Goal: Use online tool/utility: Utilize a website feature to perform a specific function

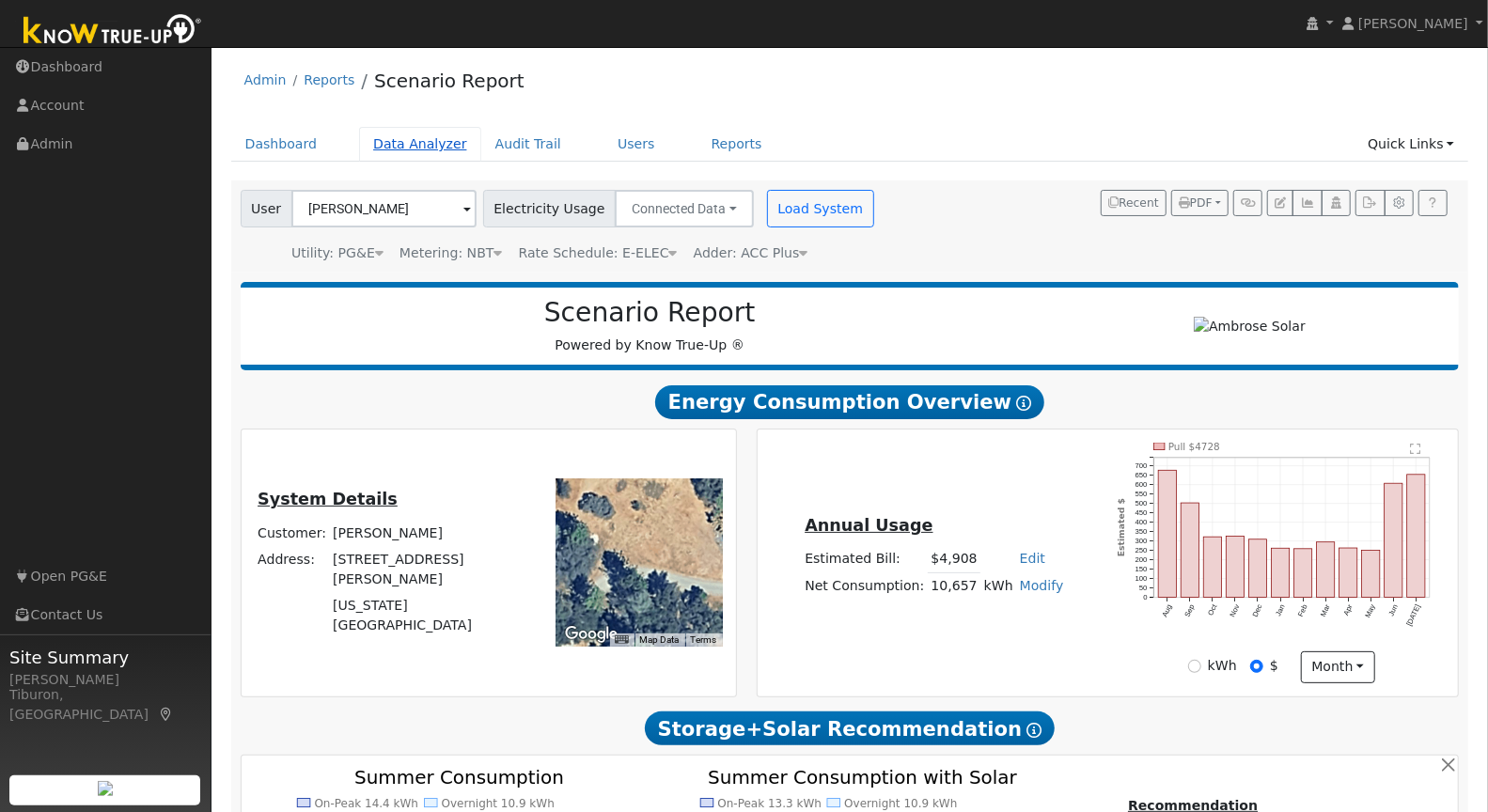
click at [421, 145] on link "Data Analyzer" at bounding box center [419, 145] width 122 height 35
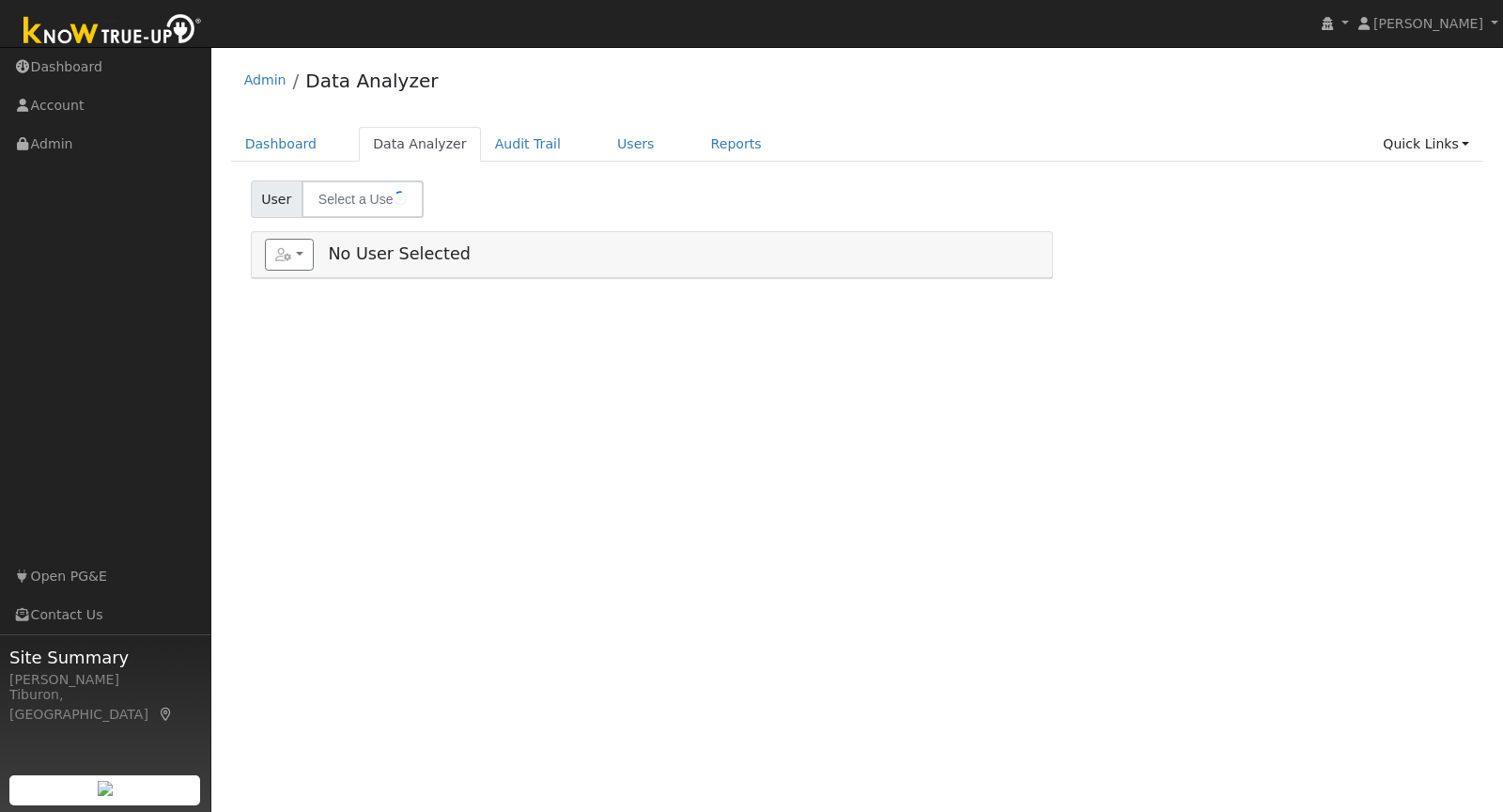
select select "7"
type input "[PERSON_NAME]"
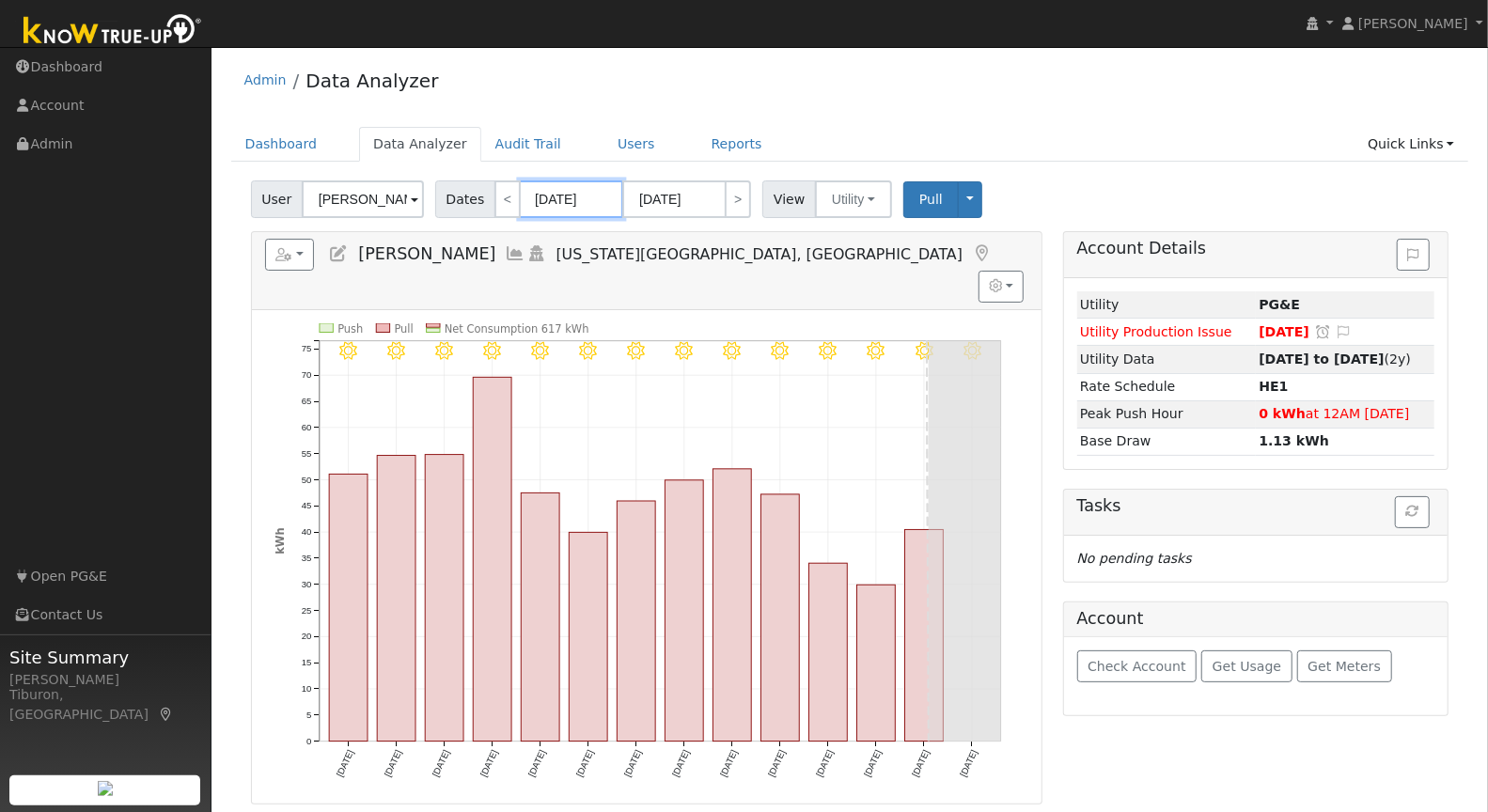
click at [562, 200] on input "[DATE]" at bounding box center [572, 199] width 104 height 37
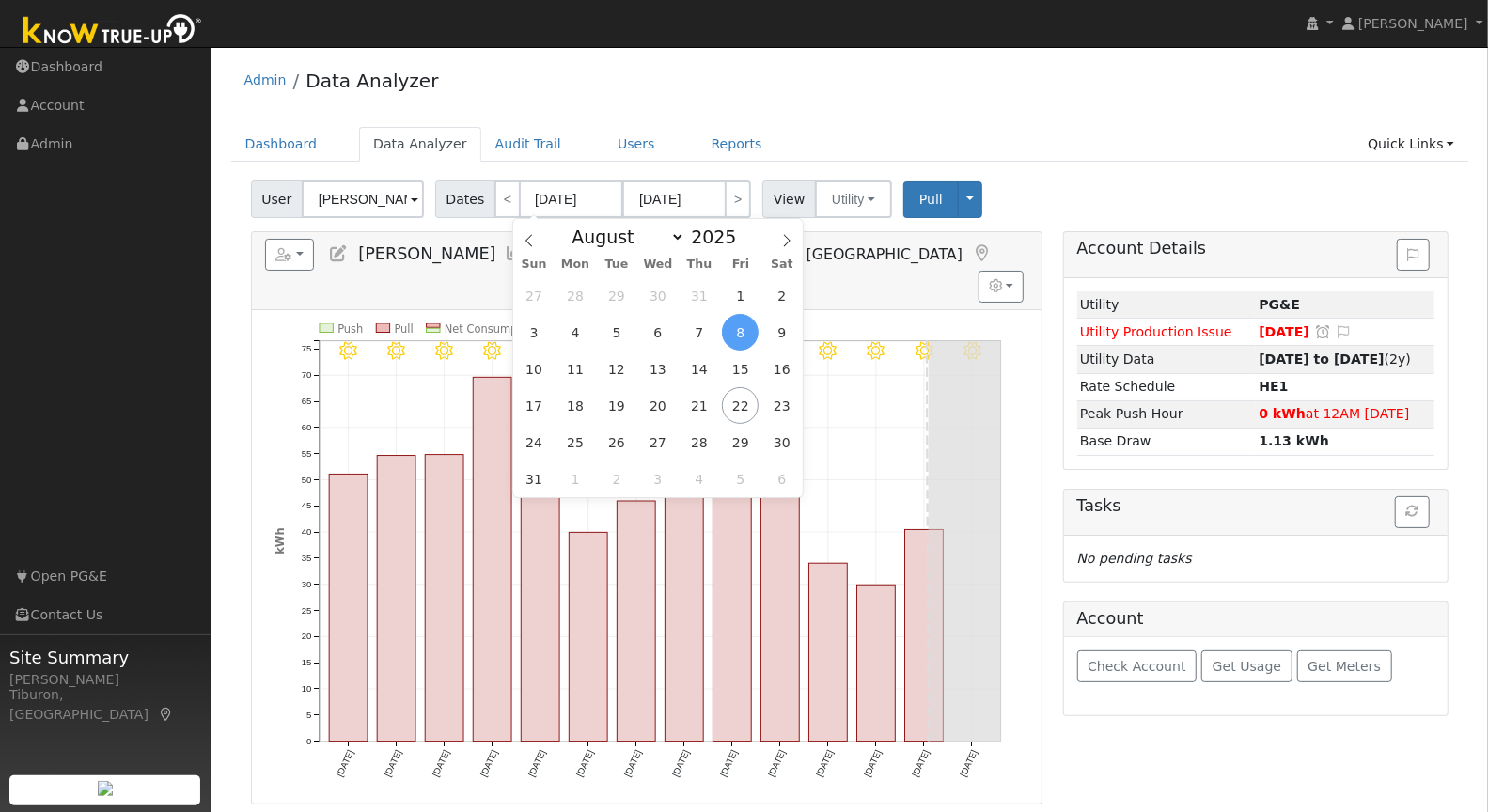
click at [649, 107] on div "Admin Data Analyzer" at bounding box center [850, 85] width 1238 height 58
click at [577, 198] on input "[DATE]" at bounding box center [572, 199] width 104 height 37
click at [741, 242] on span at bounding box center [747, 241] width 13 height 11
type input "2024"
click at [696, 294] on span "1" at bounding box center [698, 295] width 36 height 36
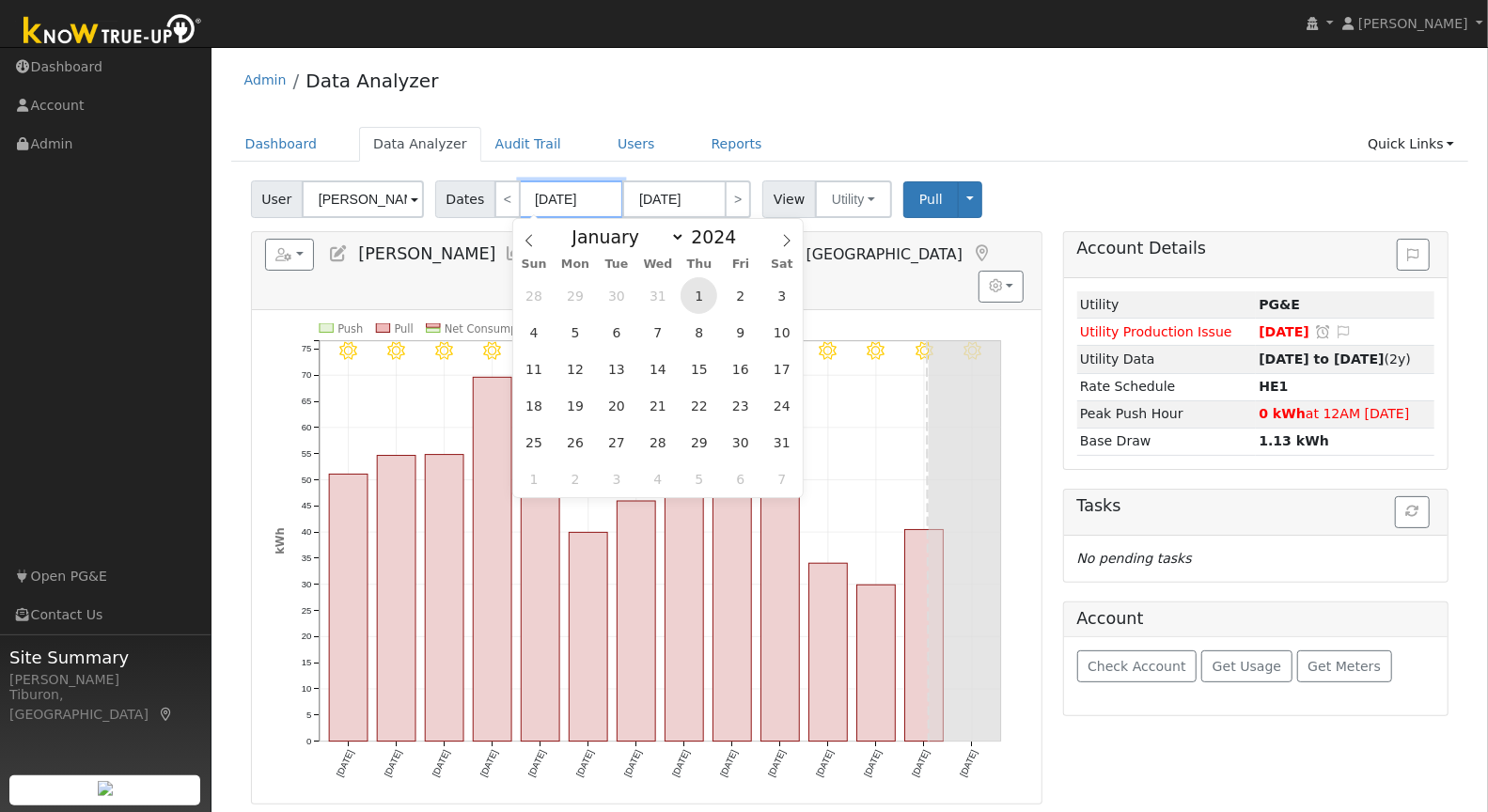
type input "[DATE]"
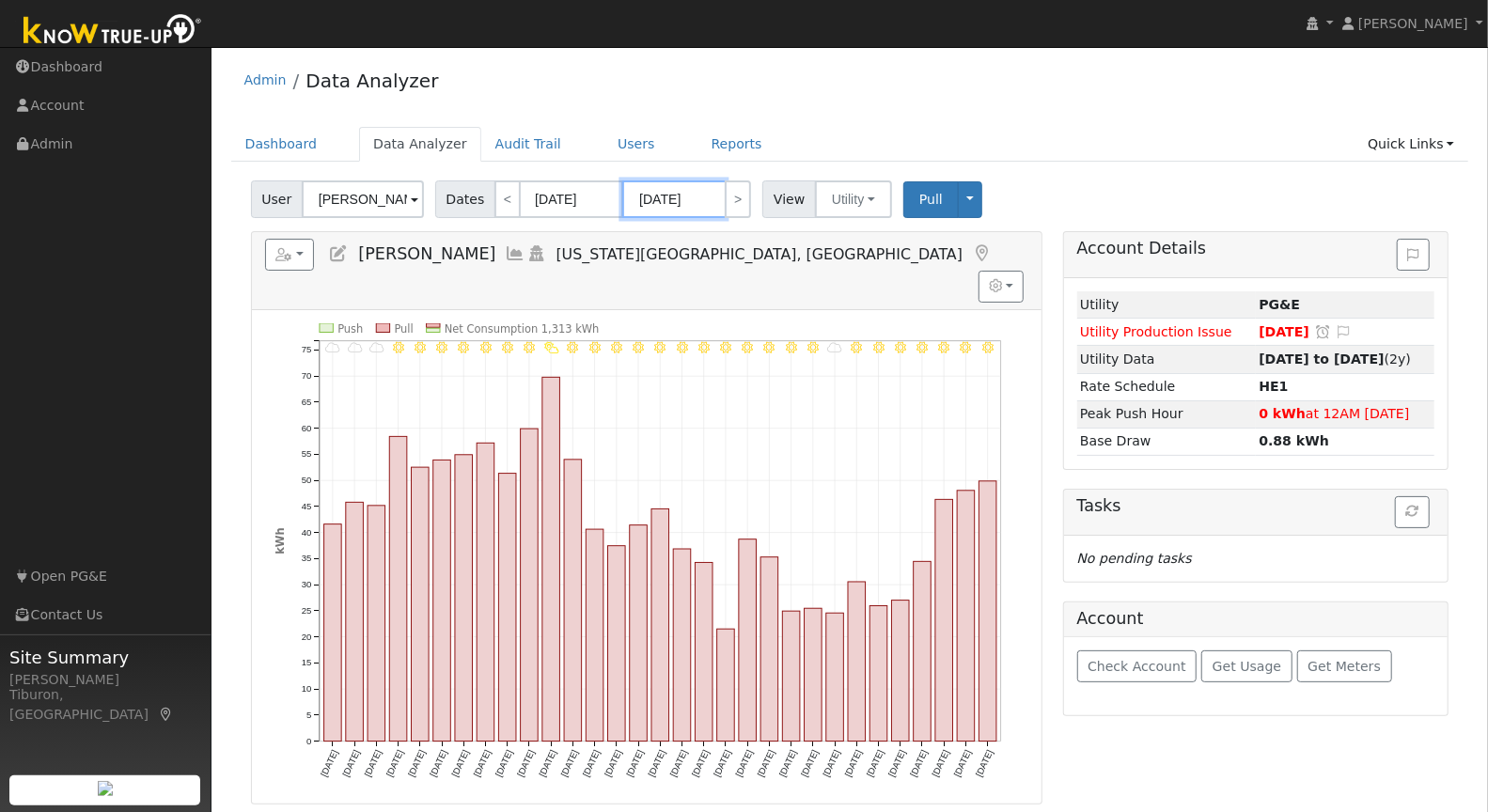
click at [703, 203] on input "[DATE]" at bounding box center [674, 199] width 104 height 37
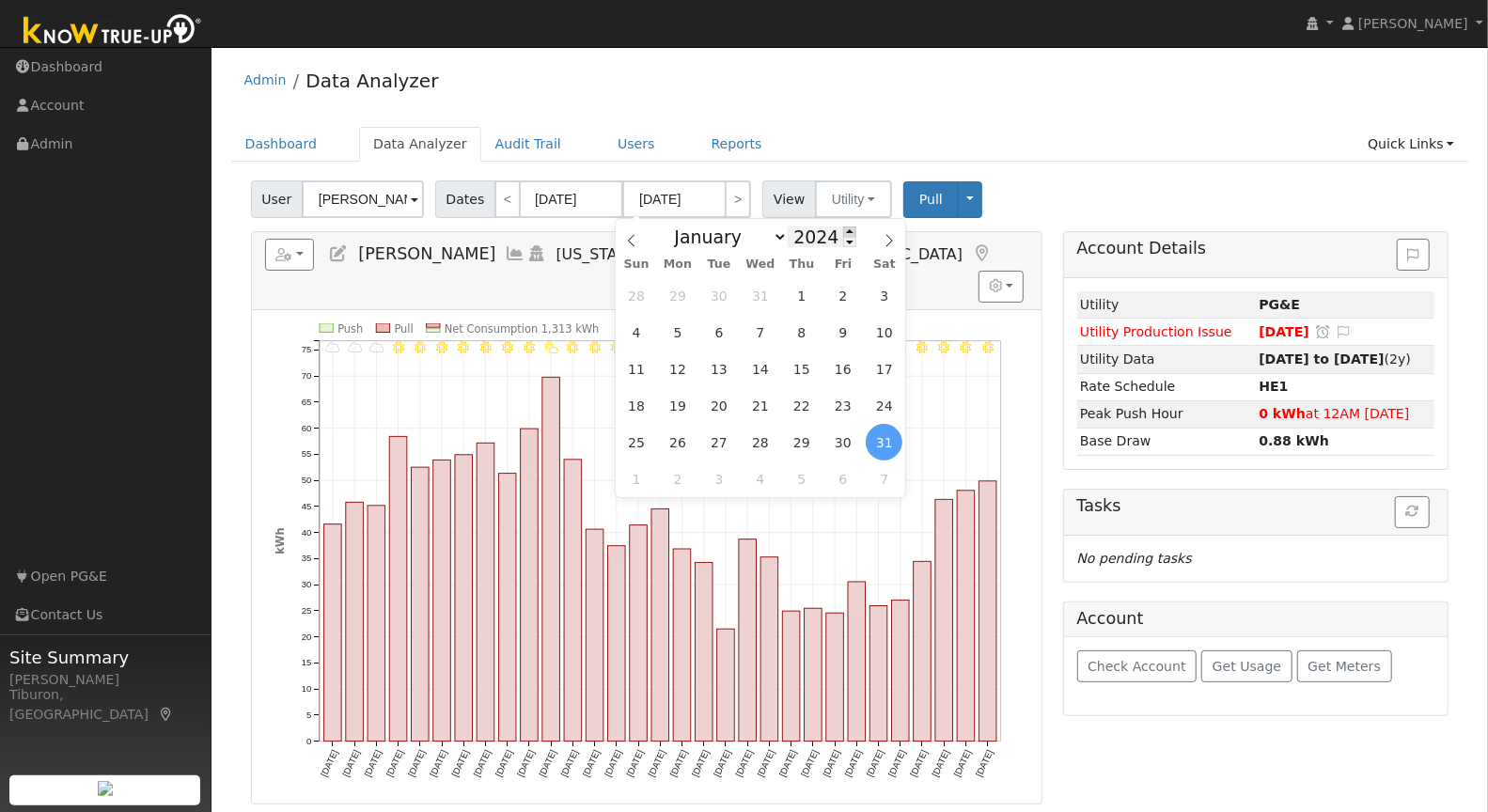
click at [844, 230] on span at bounding box center [849, 232] width 13 height 11
type input "2025"
click at [804, 296] on span "31" at bounding box center [801, 295] width 36 height 36
type input "[DATE]"
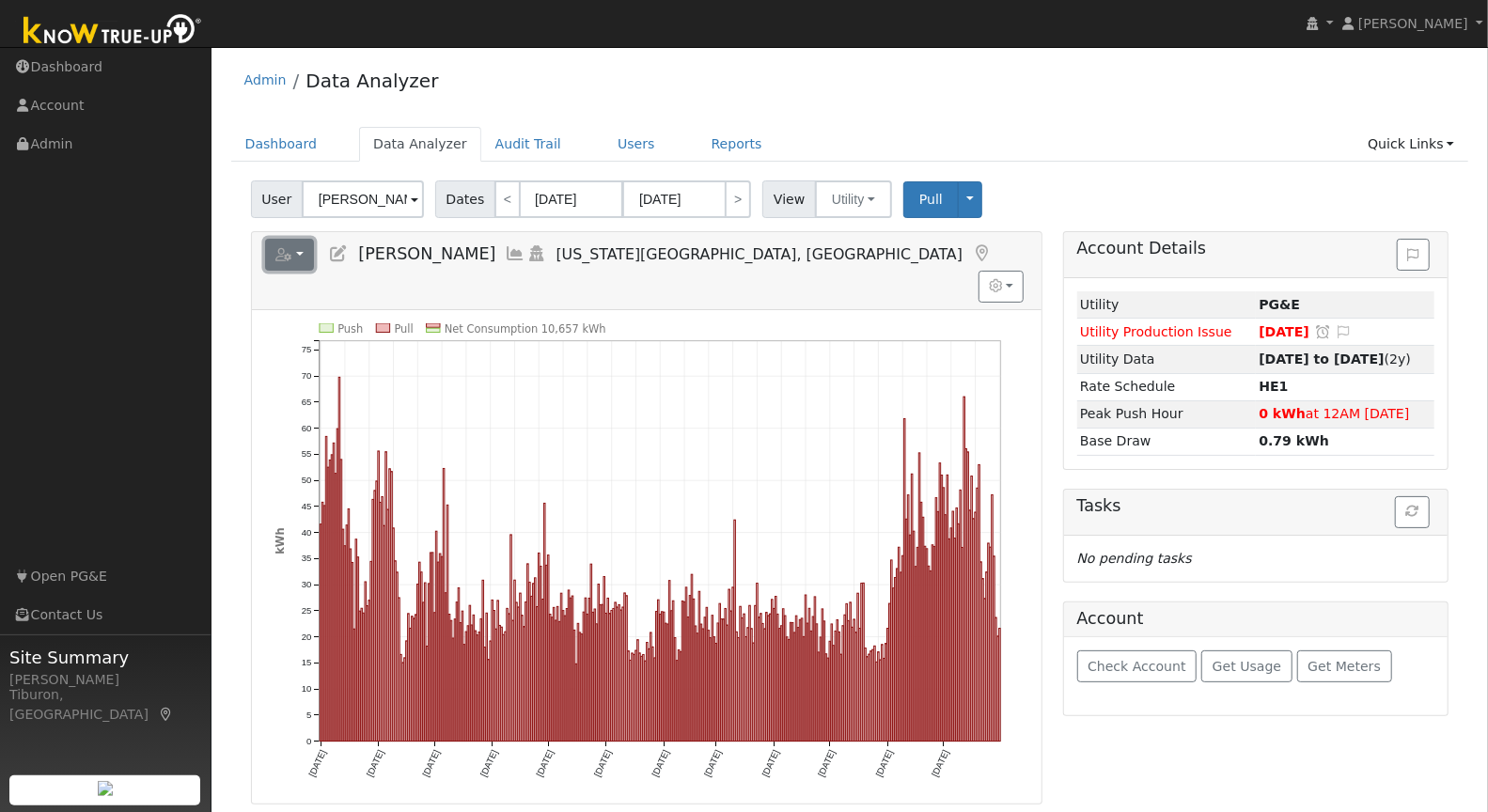
click at [294, 265] on button "button" at bounding box center [289, 254] width 50 height 32
drag, startPoint x: 603, startPoint y: 293, endPoint x: 542, endPoint y: 294, distance: 61.0
click at [542, 323] on icon "Push Pull Net Consumption 10,657 kWh [DATE] [DATE] [DATE] [DATE] [DATE] [DATE] …" at bounding box center [647, 564] width 745 height 481
click at [573, 321] on text "Net Consumption 10,657 kWh" at bounding box center [525, 327] width 161 height 13
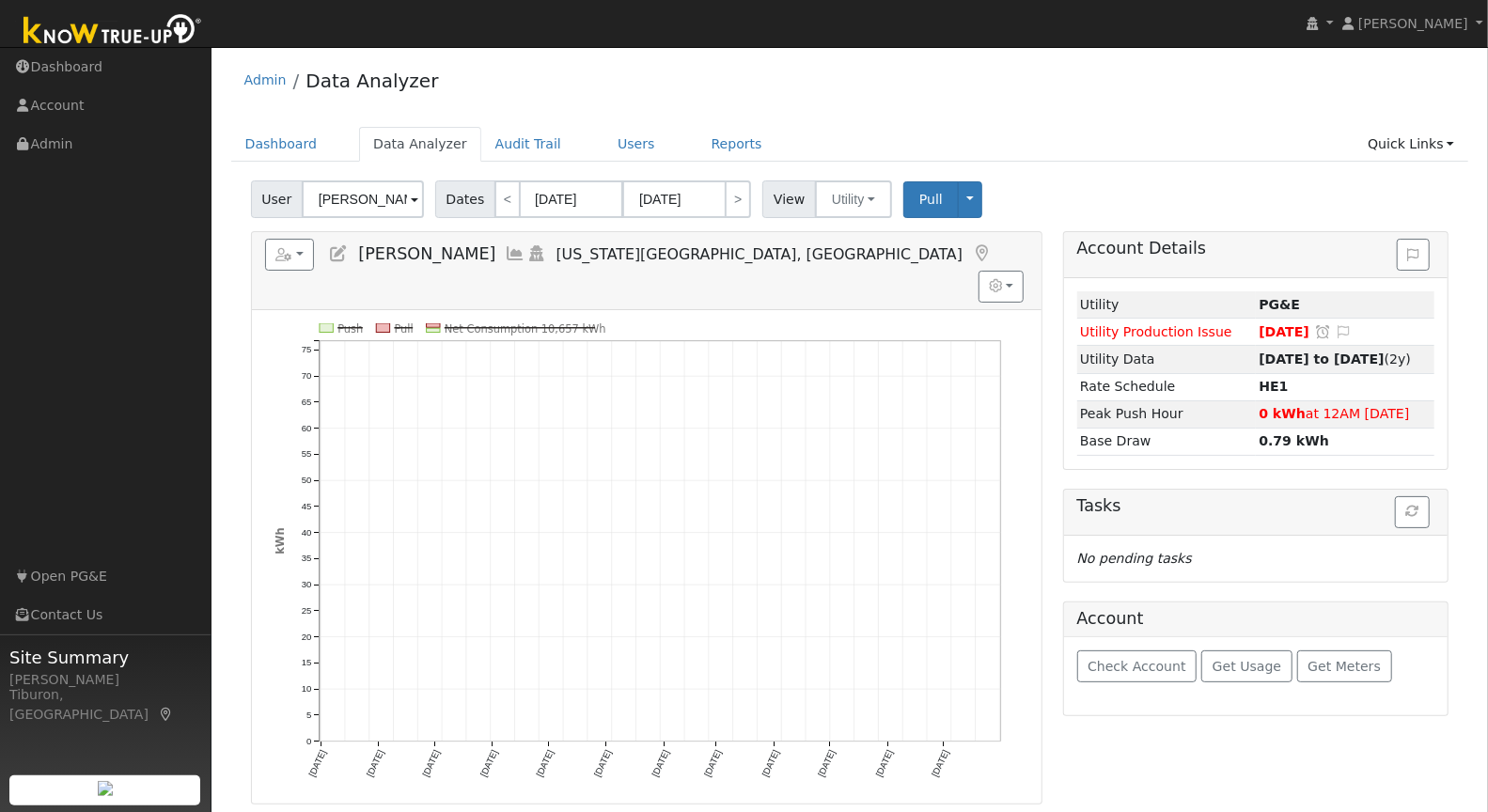
click at [571, 321] on text "Net Consumption 10,657 kWh" at bounding box center [525, 327] width 161 height 13
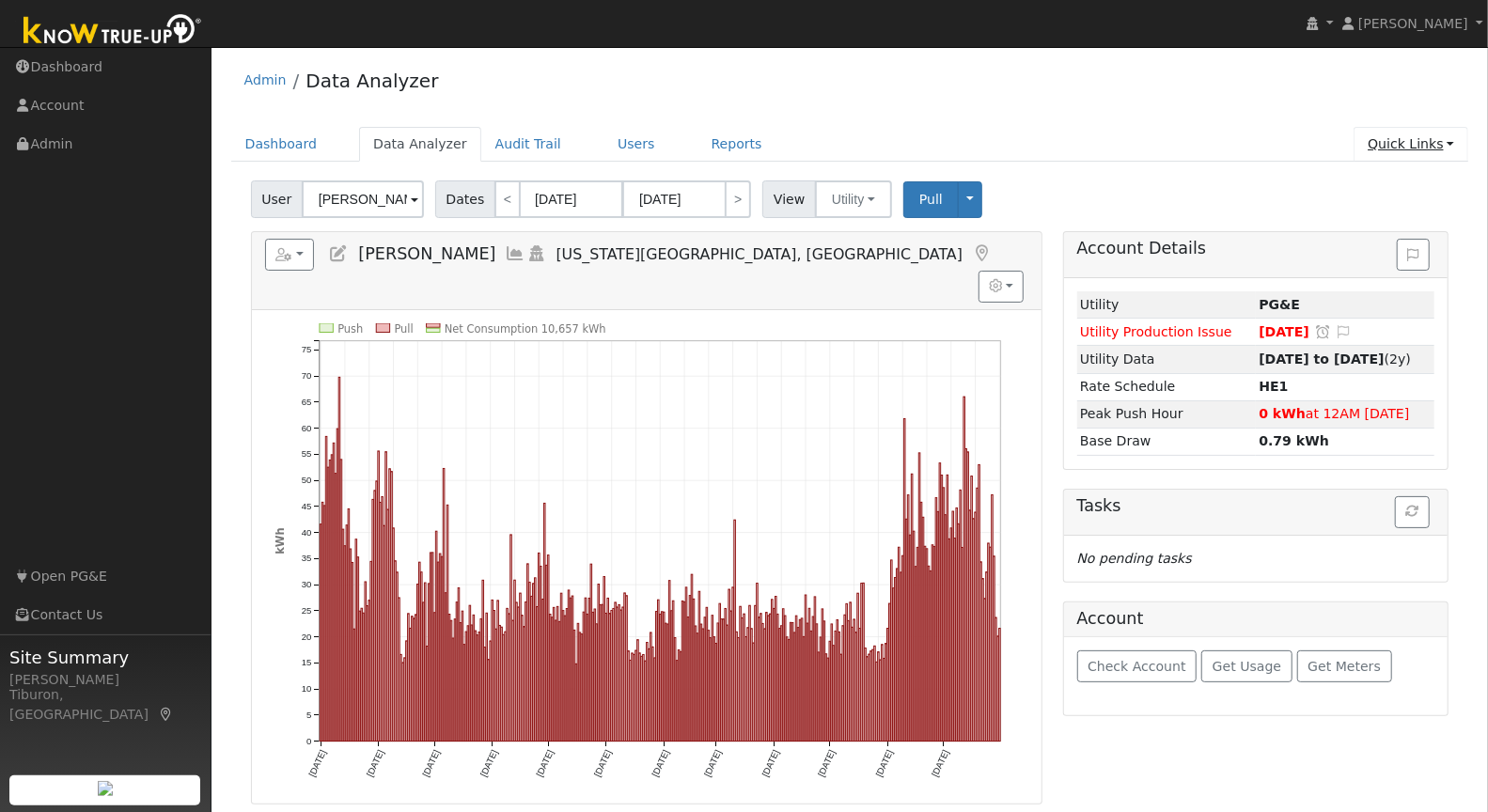
click at [1415, 147] on link "Quick Links" at bounding box center [1410, 145] width 114 height 35
click at [1378, 246] on link "Run a Scenario Report" at bounding box center [1372, 250] width 191 height 26
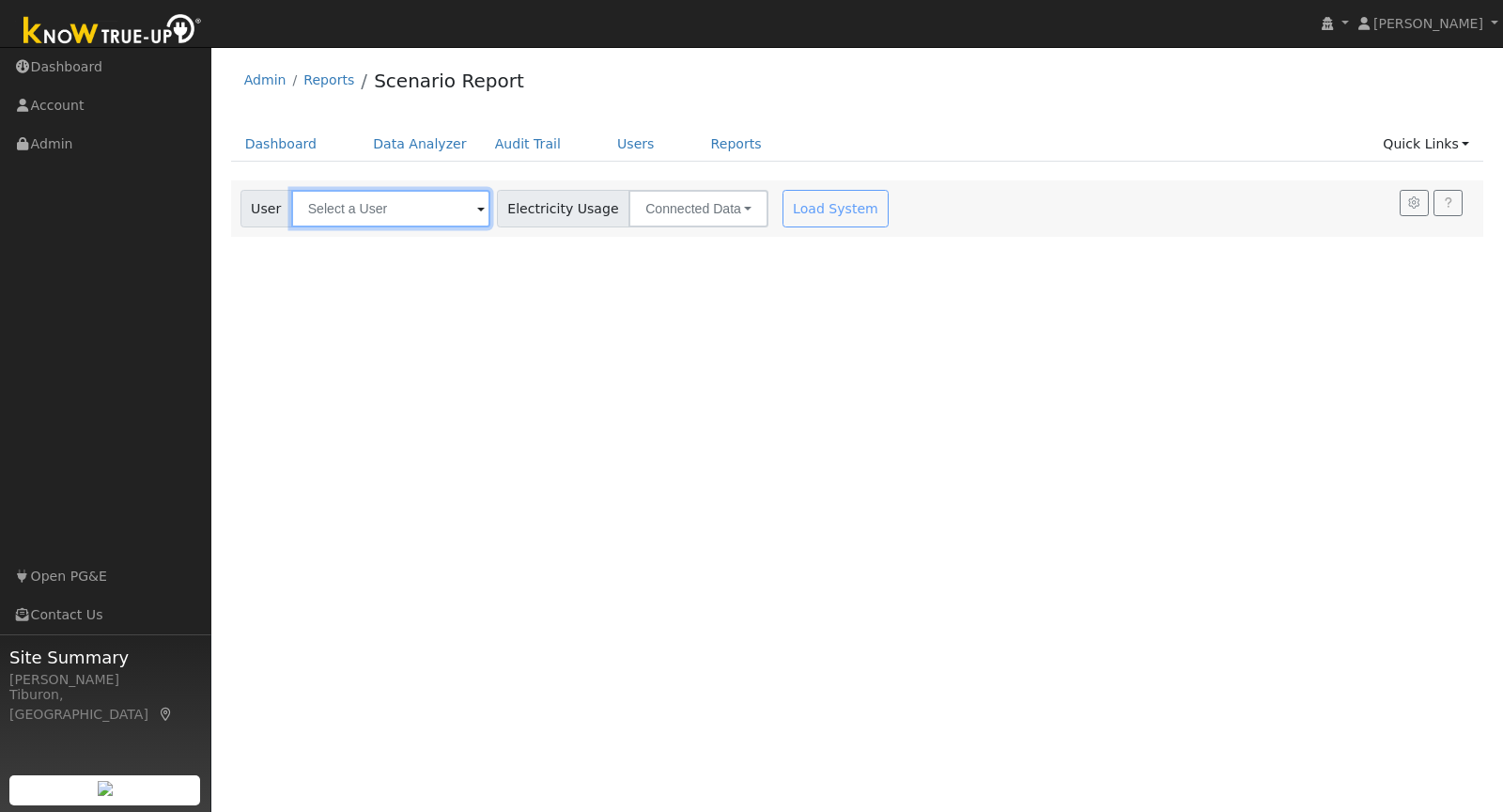
click at [388, 215] on input "text" at bounding box center [391, 208] width 199 height 37
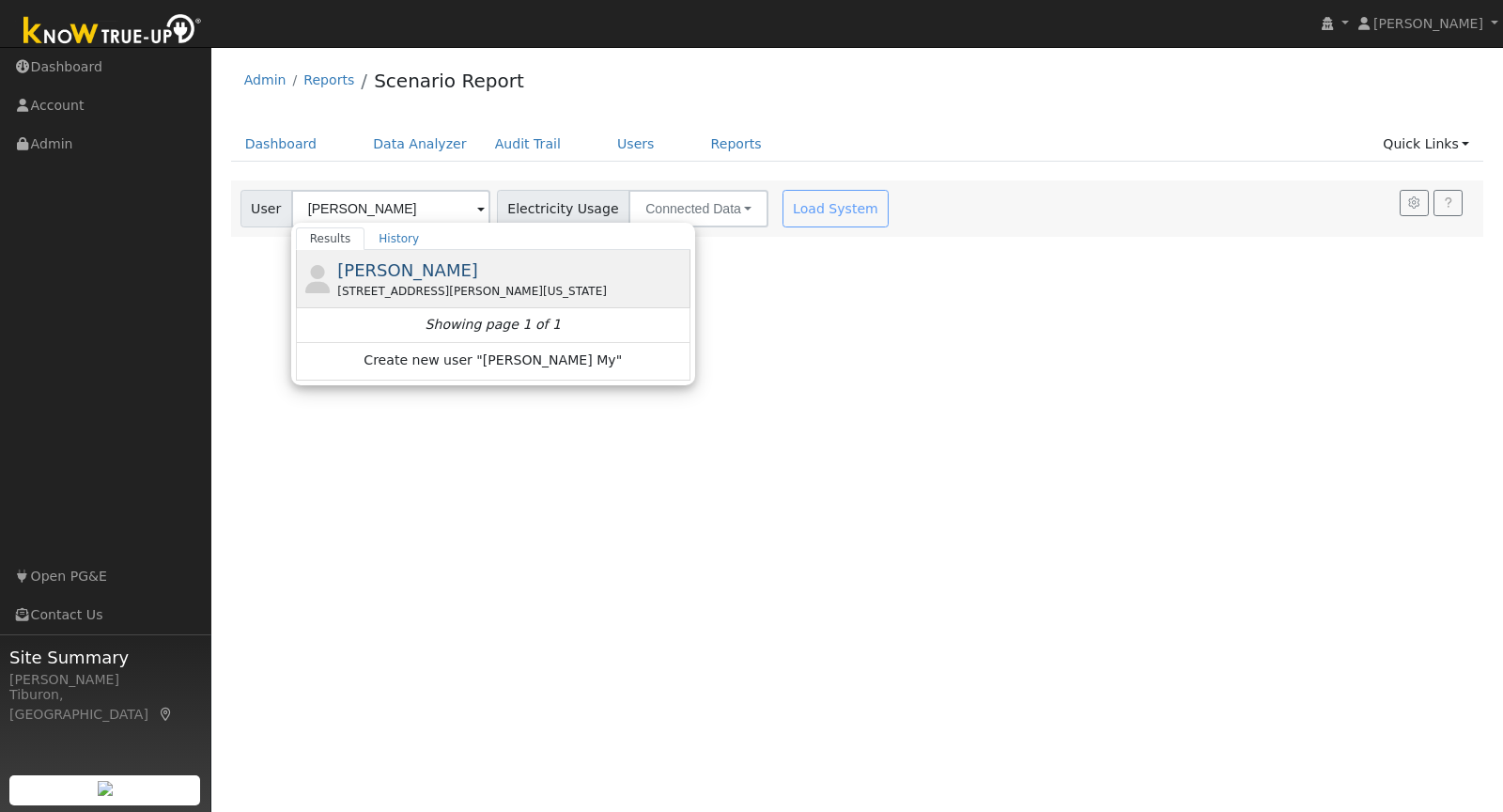
click at [385, 267] on span "[PERSON_NAME]" at bounding box center [408, 270] width 141 height 20
type input "[PERSON_NAME]"
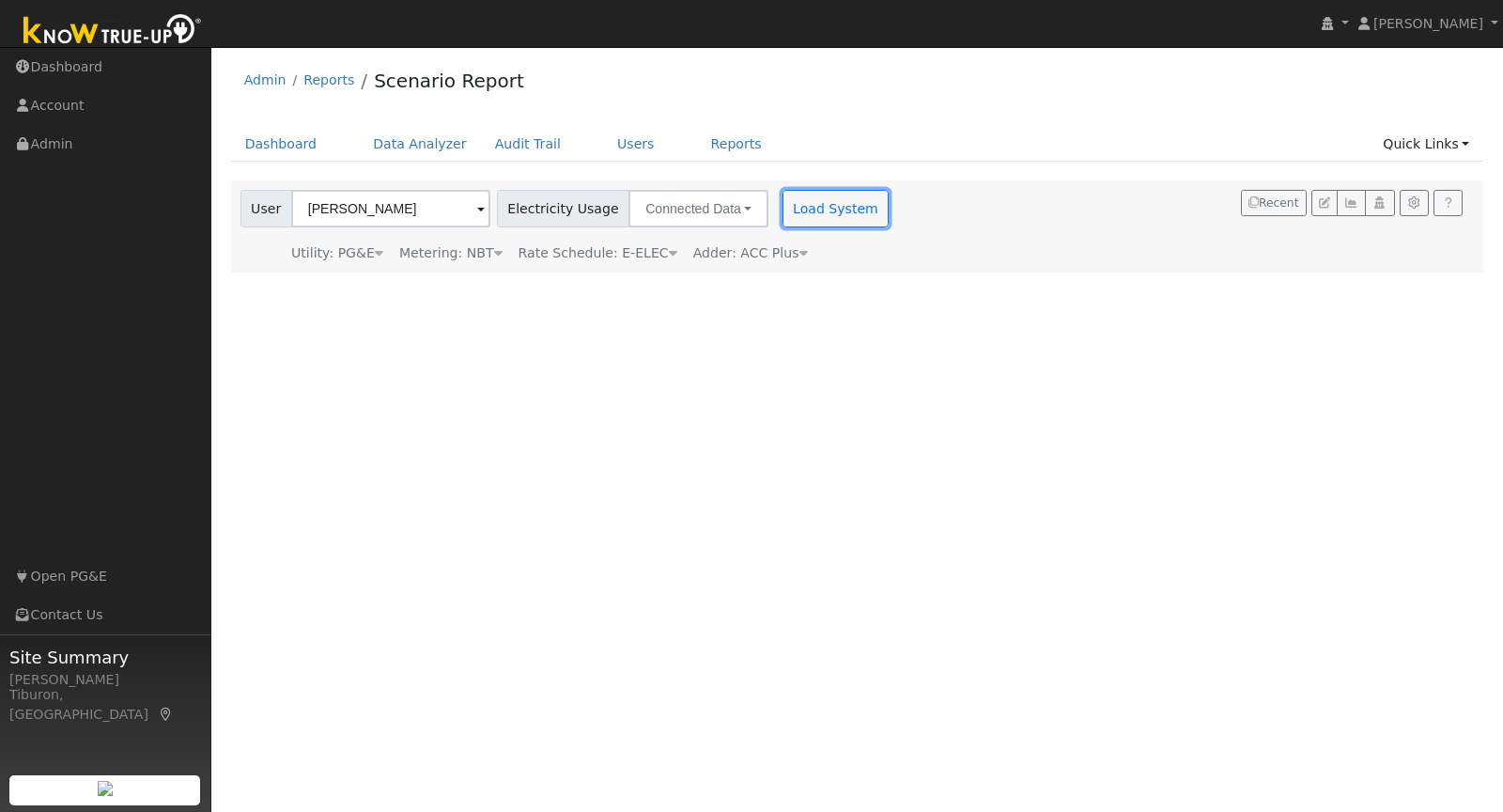
click at [785, 208] on button "Load System" at bounding box center [837, 208] width 107 height 37
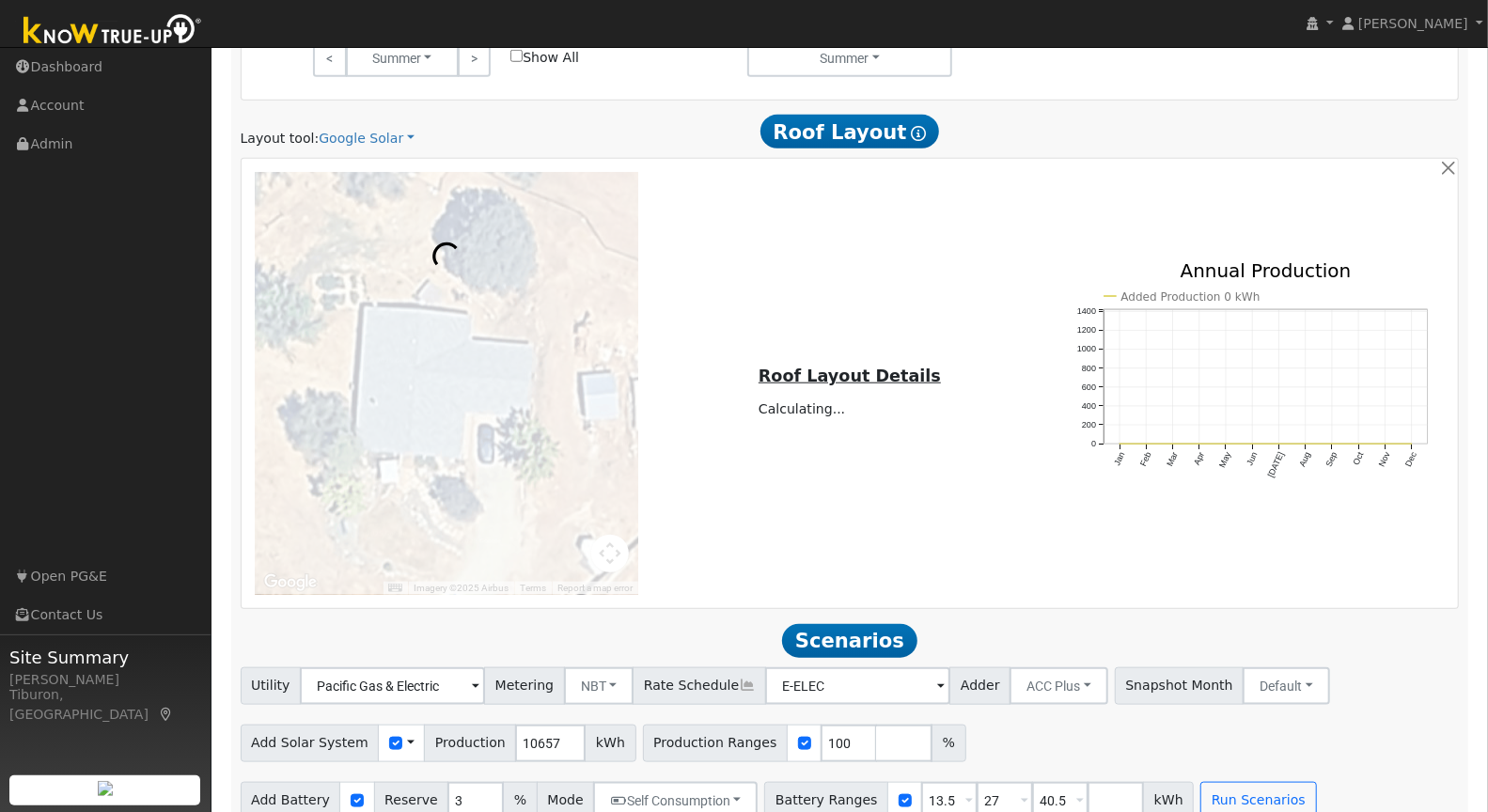
scroll to position [997, 0]
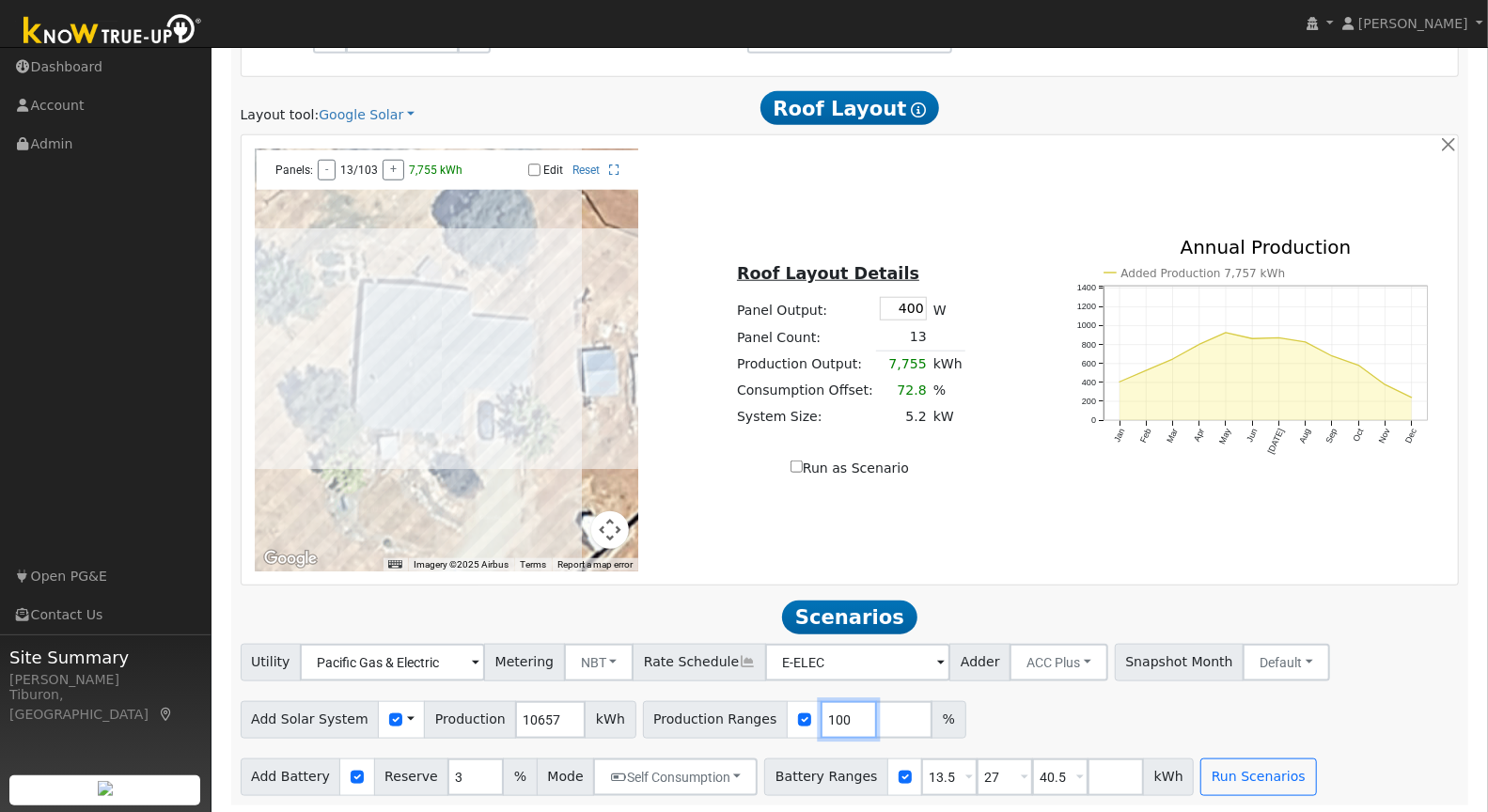
drag, startPoint x: 824, startPoint y: 715, endPoint x: 700, endPoint y: 699, distance: 125.0
click at [700, 701] on div "Production Ranges 100 %" at bounding box center [805, 719] width 324 height 37
type input "120"
click at [876, 713] on input "number" at bounding box center [904, 719] width 57 height 37
type input "135"
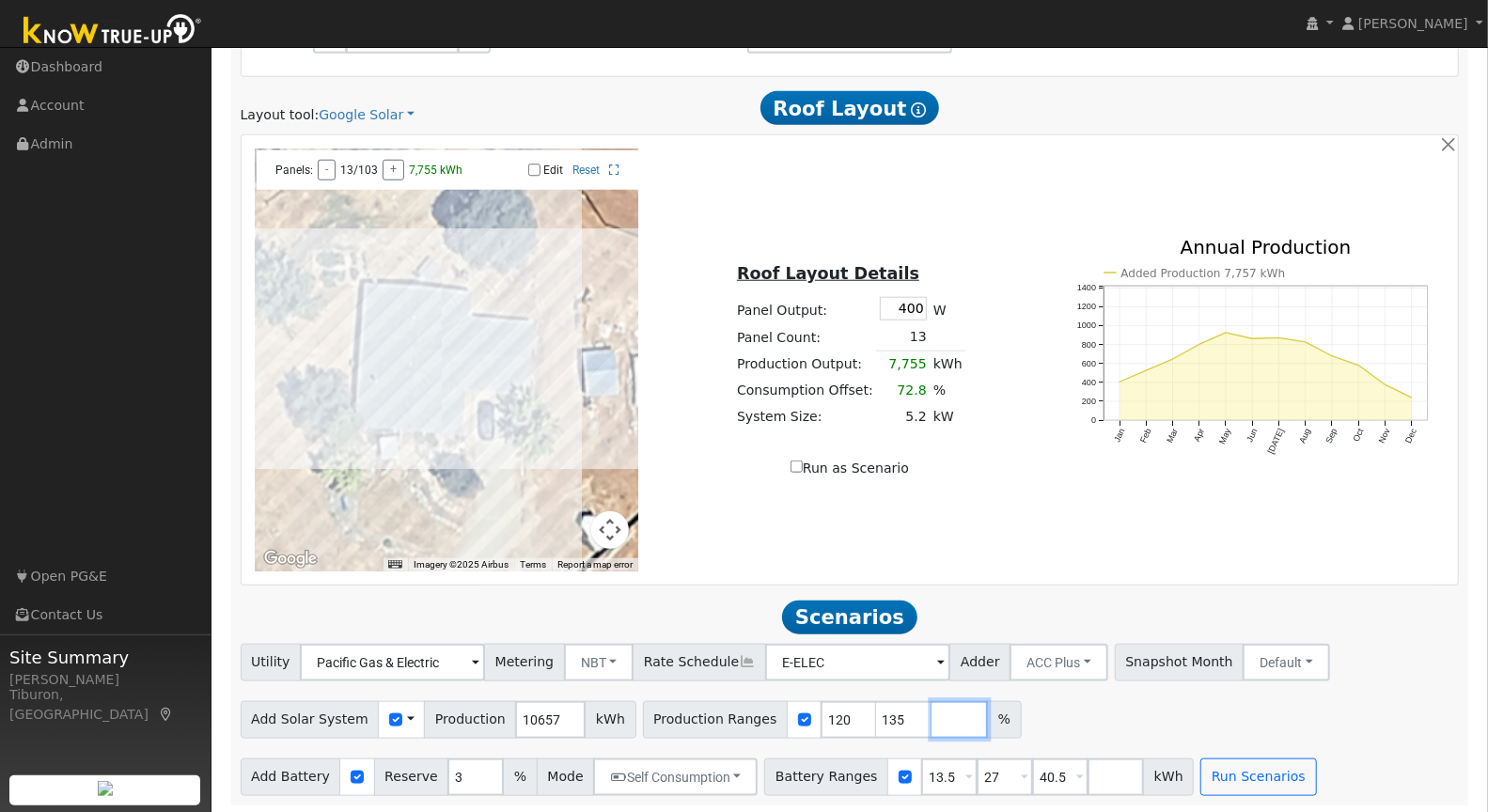
click at [932, 712] on input "number" at bounding box center [960, 719] width 57 height 37
type input "145"
click at [986, 719] on input "number" at bounding box center [1015, 719] width 57 height 37
type input "155"
click at [1042, 716] on input "number" at bounding box center [1071, 719] width 57 height 37
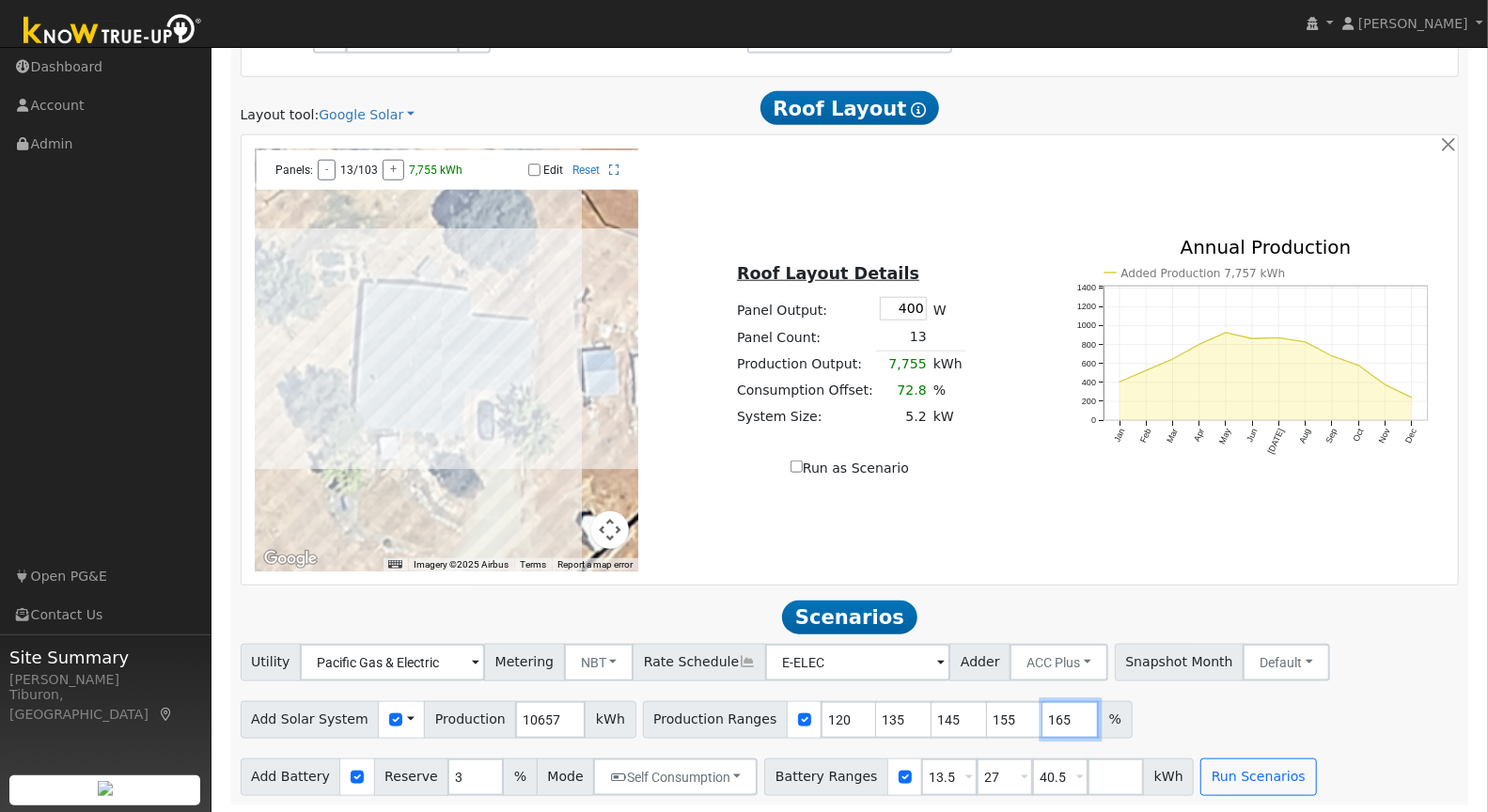
type input "165"
drag, startPoint x: 933, startPoint y: 768, endPoint x: 839, endPoint y: 769, distance: 94.0
click at [839, 769] on div "Battery Ranges 13.5 Overrides Reserve % Mode None None Self Consumption Peak Sa…" at bounding box center [979, 777] width 429 height 37
type input "27"
type input "40.5"
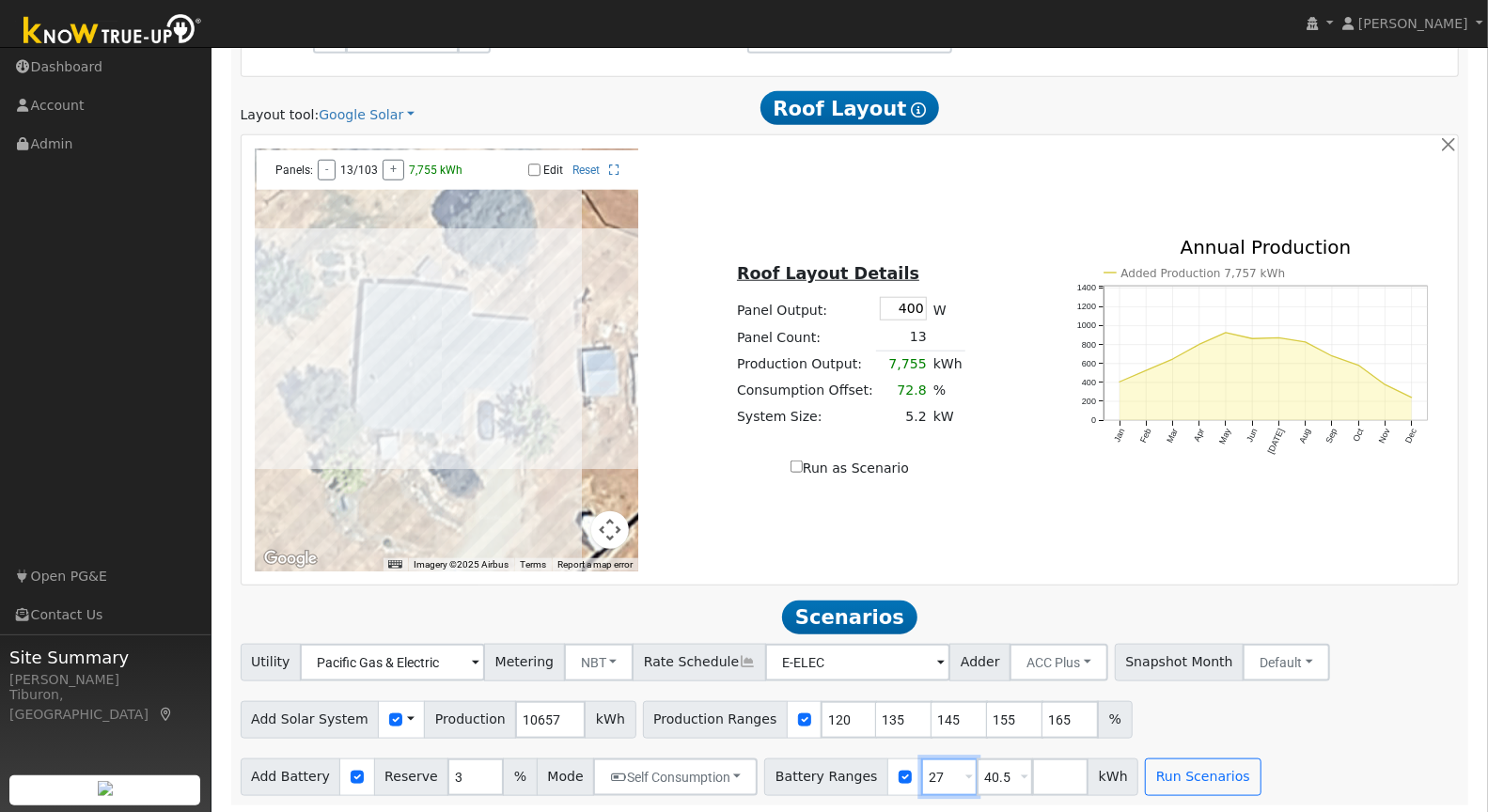
drag, startPoint x: 928, startPoint y: 768, endPoint x: 876, endPoint y: 768, distance: 52.0
click at [876, 768] on div "Battery Ranges 27 Overrides Reserve % Mode None None Self Consumption Peak Savi…" at bounding box center [951, 777] width 374 height 37
type input "40.5"
drag, startPoint x: 936, startPoint y: 770, endPoint x: 869, endPoint y: 771, distance: 67.0
click at [869, 771] on div "Battery Ranges 40.5 Overrides Reserve % Mode None None Self Consumption Peak Sa…" at bounding box center [924, 777] width 319 height 37
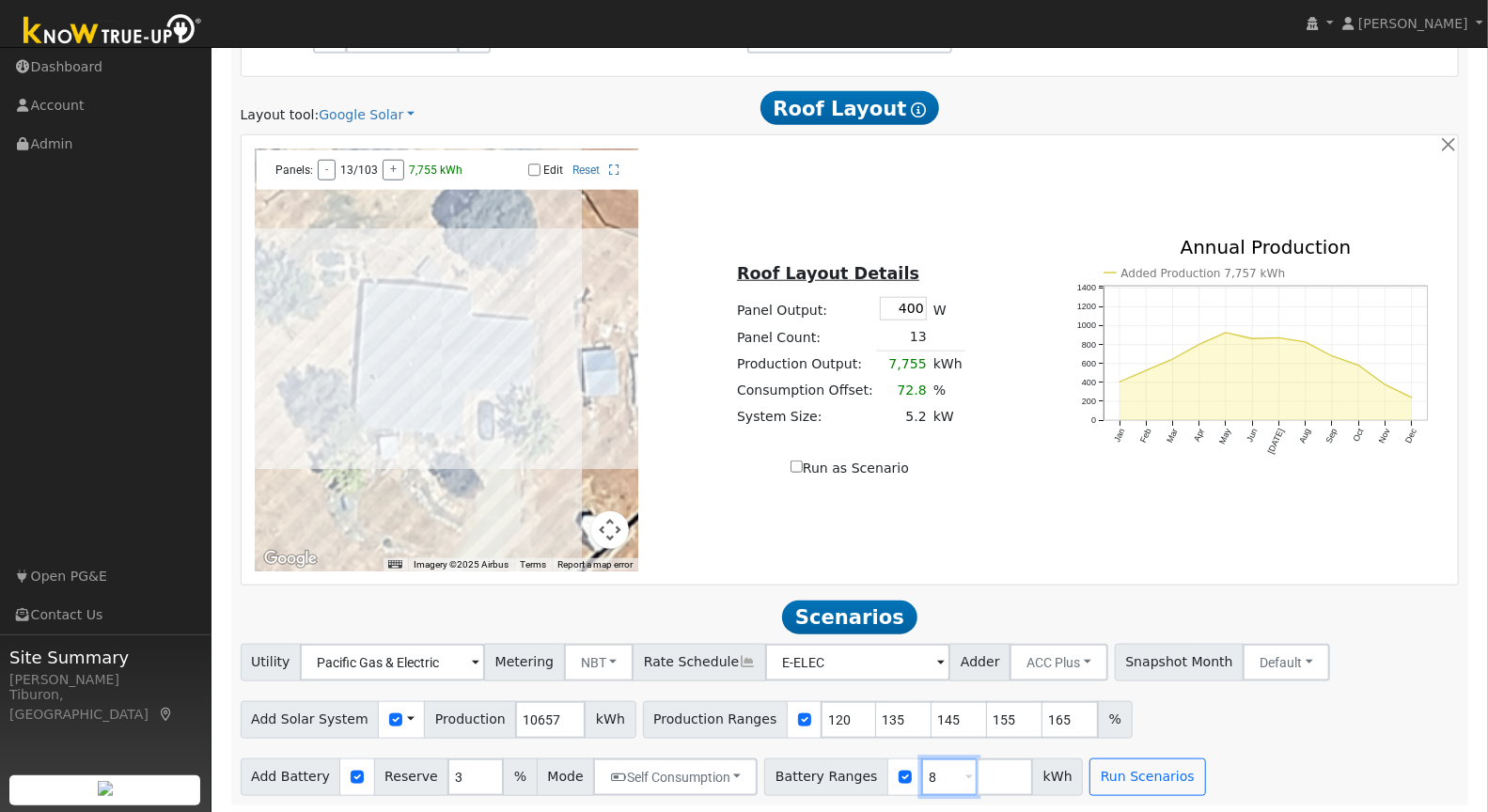
type input "8"
click at [977, 778] on input "number" at bounding box center [1005, 777] width 57 height 37
type input "16"
type input "24"
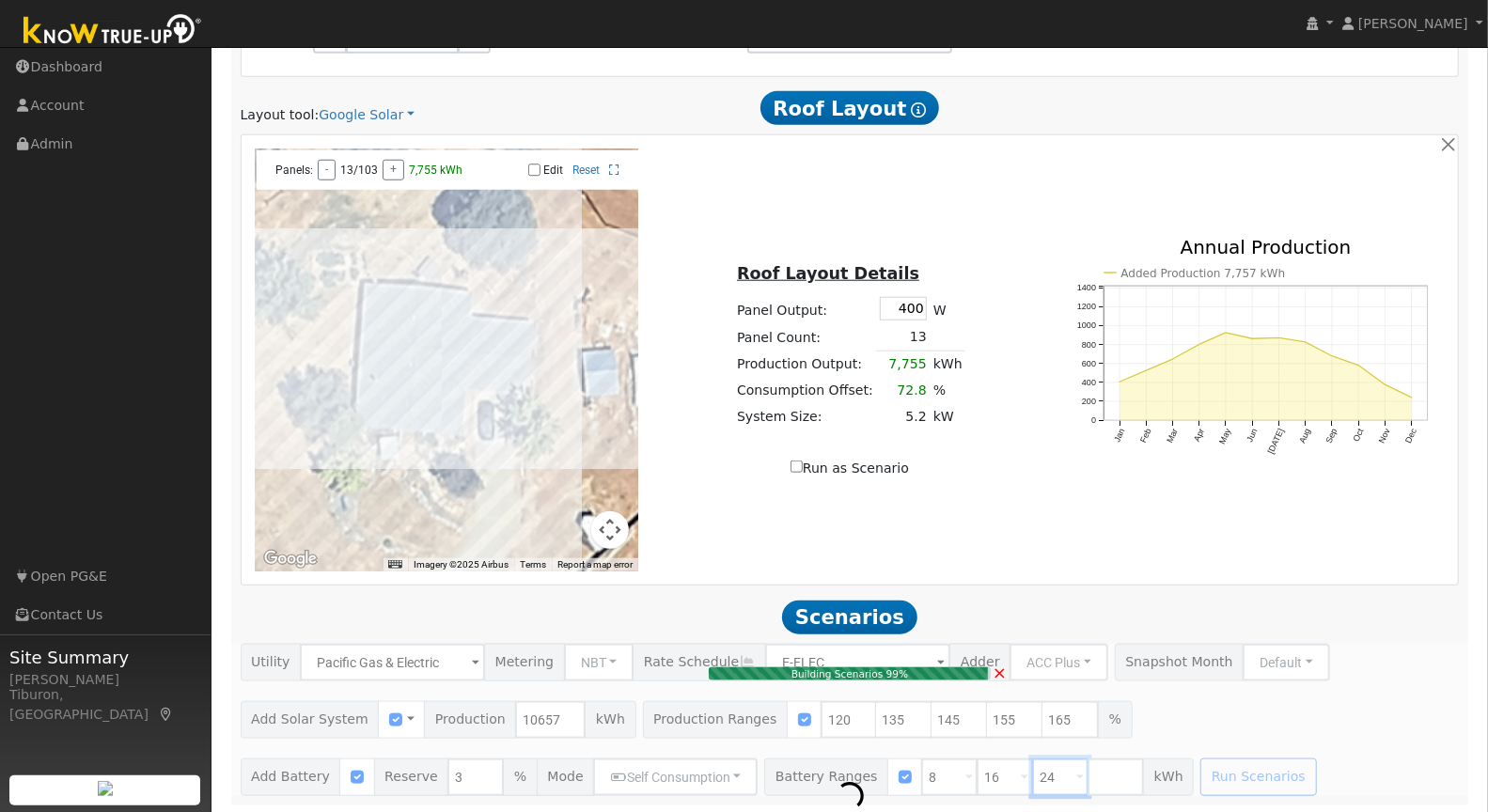
type input "8.5"
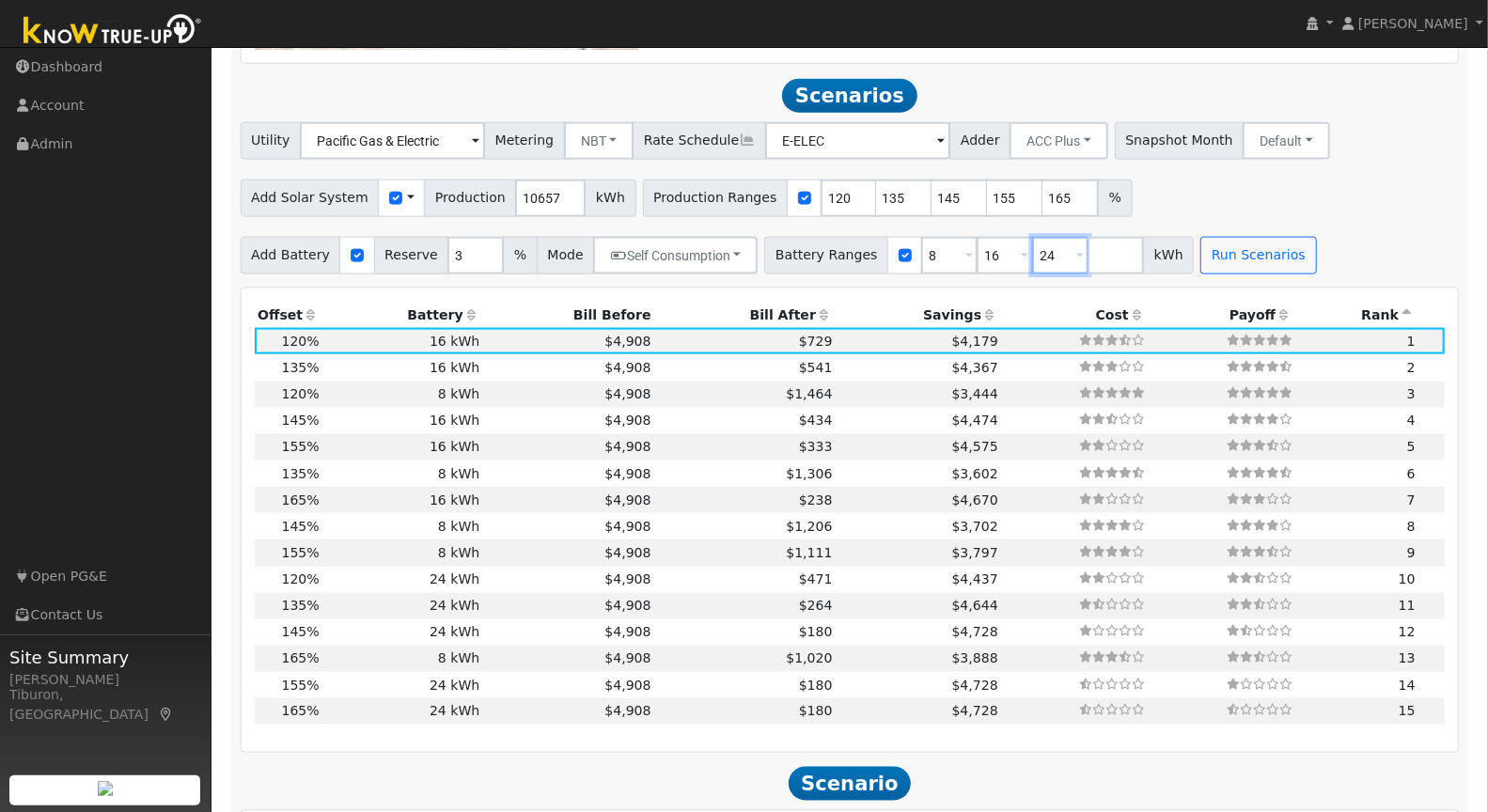
scroll to position [1536, 0]
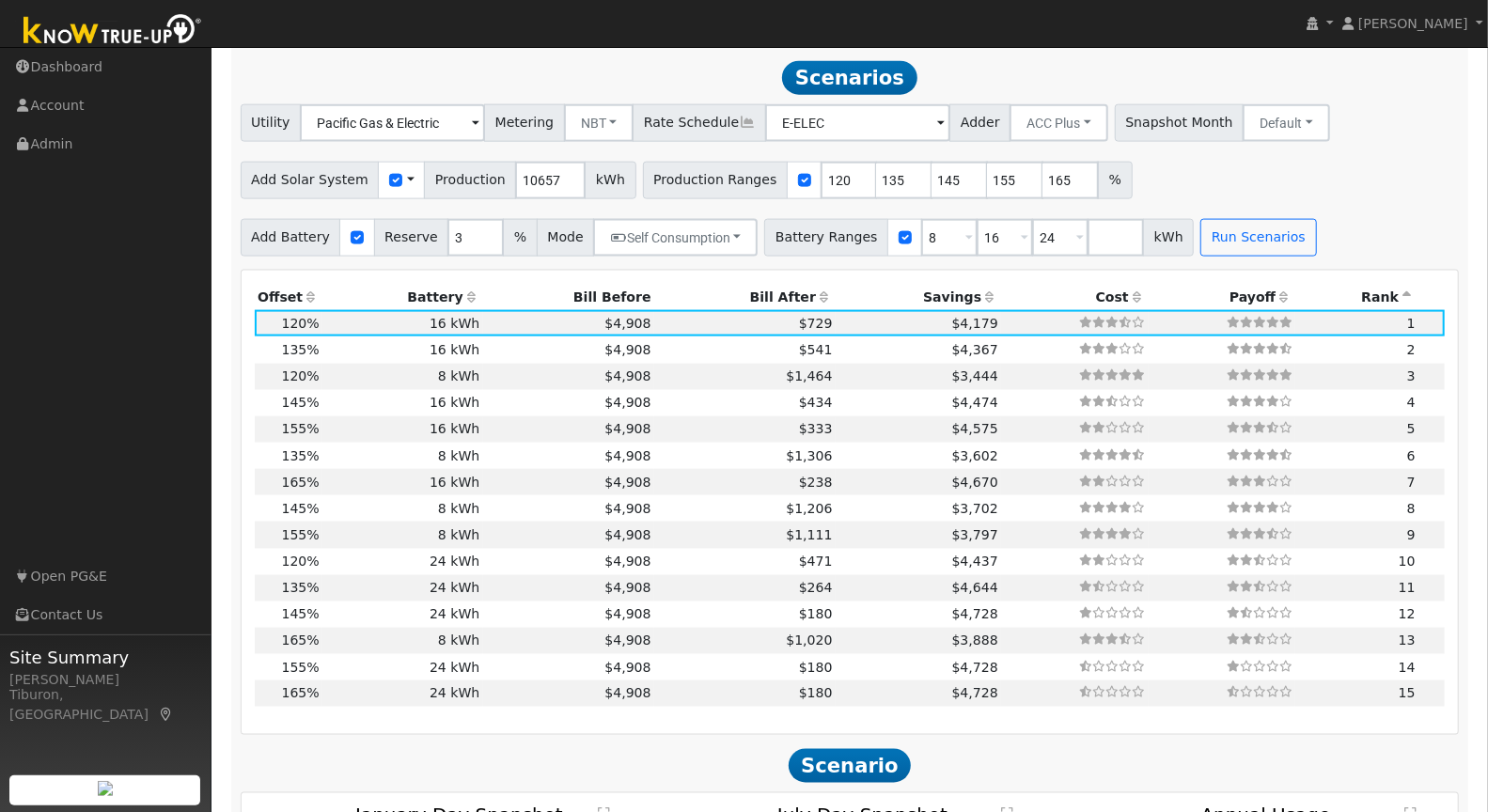
click at [758, 295] on th "Bill After" at bounding box center [745, 296] width 182 height 26
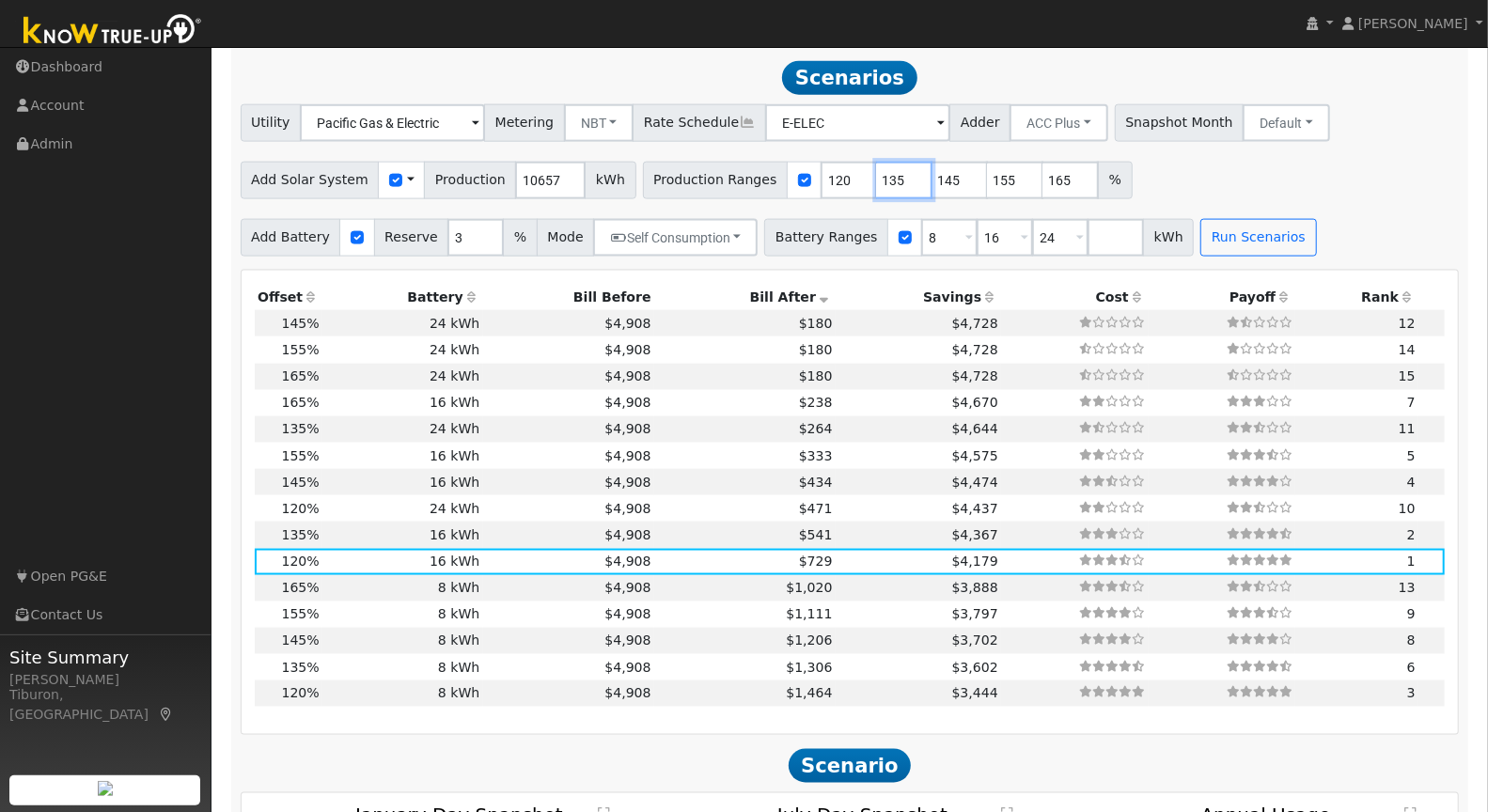
drag, startPoint x: 881, startPoint y: 173, endPoint x: 761, endPoint y: 175, distance: 120.0
click at [761, 175] on div "Production Ranges 120 135 145 155 165 %" at bounding box center [888, 180] width 490 height 37
type input "145"
type input "155"
type input "165"
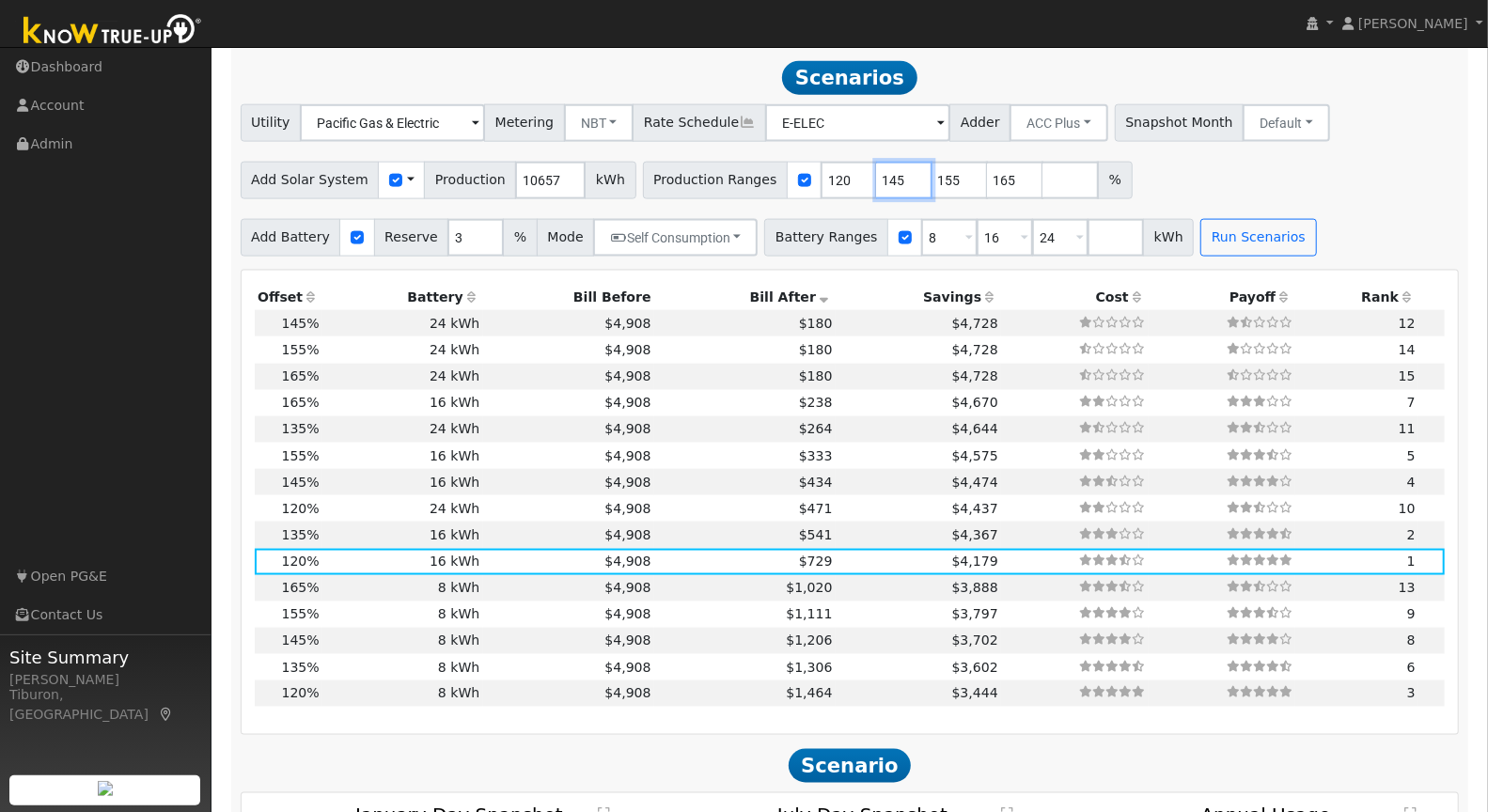
type input "145"
drag, startPoint x: 826, startPoint y: 175, endPoint x: 773, endPoint y: 173, distance: 53.0
click at [773, 173] on div "Production Ranges 120 145 155 165 %" at bounding box center [888, 180] width 490 height 37
type input "145"
type input "155"
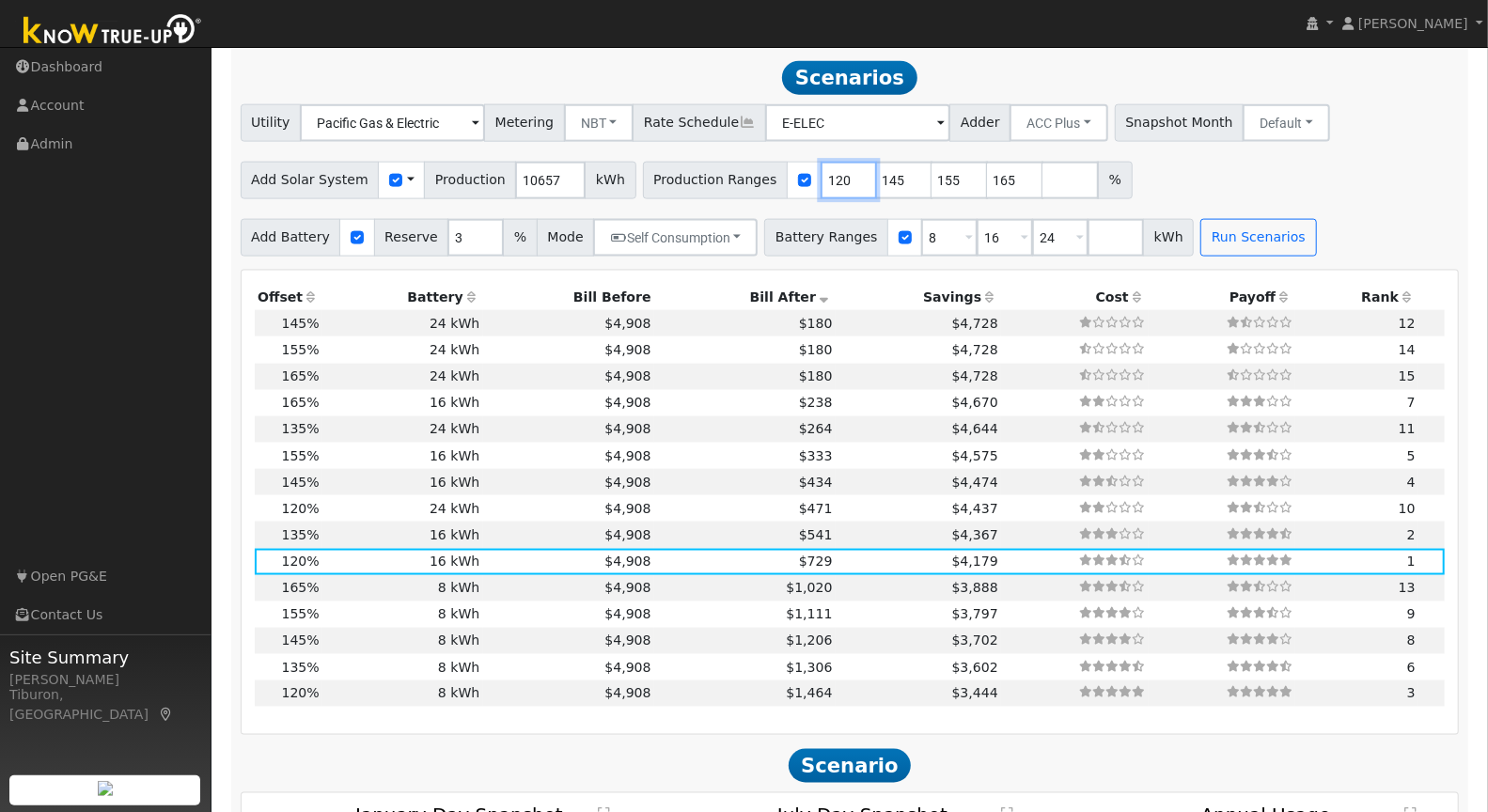
type input "165"
type input "145"
drag, startPoint x: 881, startPoint y: 173, endPoint x: 818, endPoint y: 173, distance: 63.0
click at [818, 173] on div "Production Ranges 145 155 165 %" at bounding box center [860, 180] width 434 height 37
type input "165"
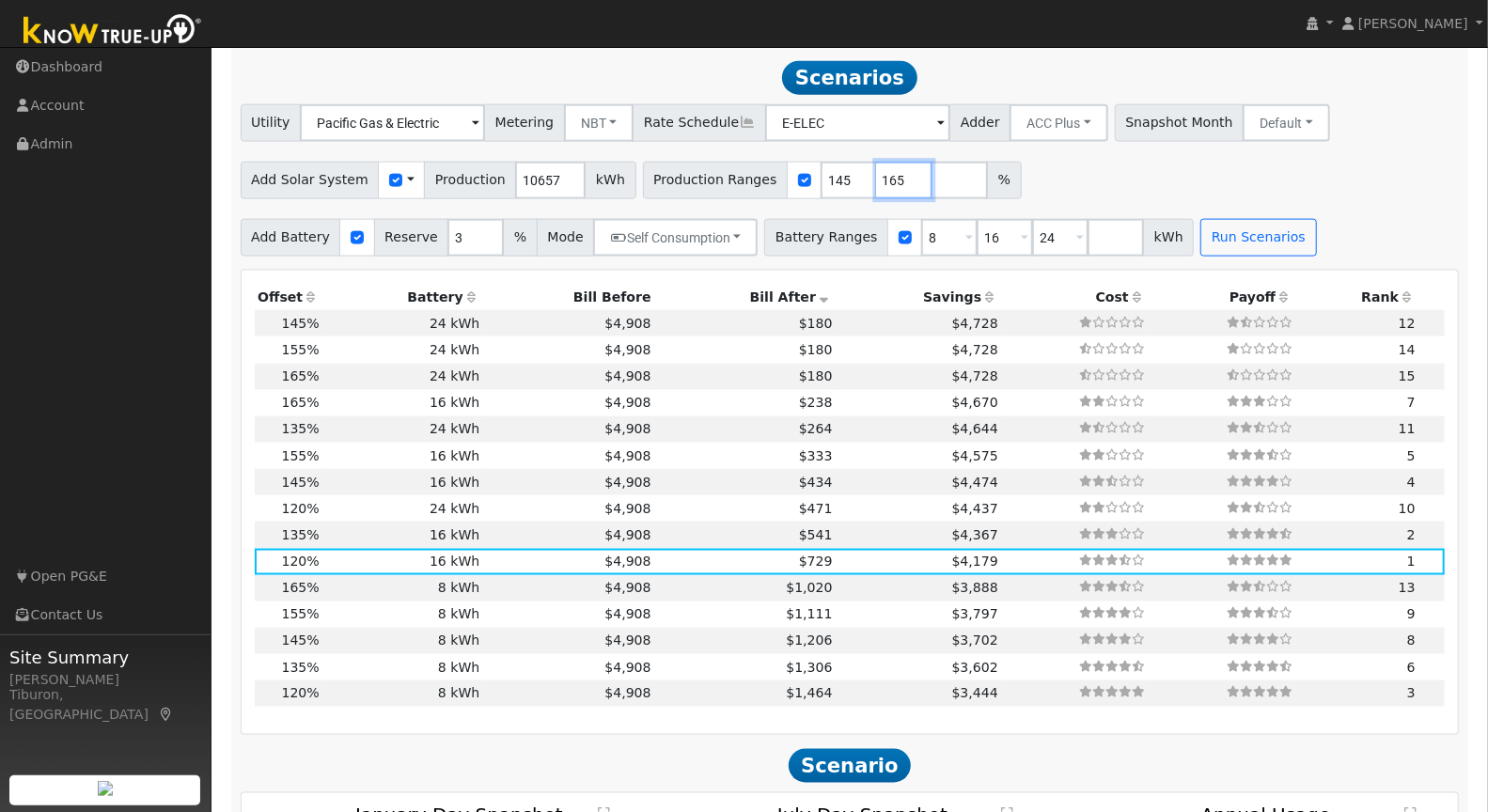
drag, startPoint x: 880, startPoint y: 175, endPoint x: 806, endPoint y: 172, distance: 74.1
click at [806, 172] on div "Production Ranges 145 165 %" at bounding box center [832, 180] width 378 height 37
type input "140"
type input "145"
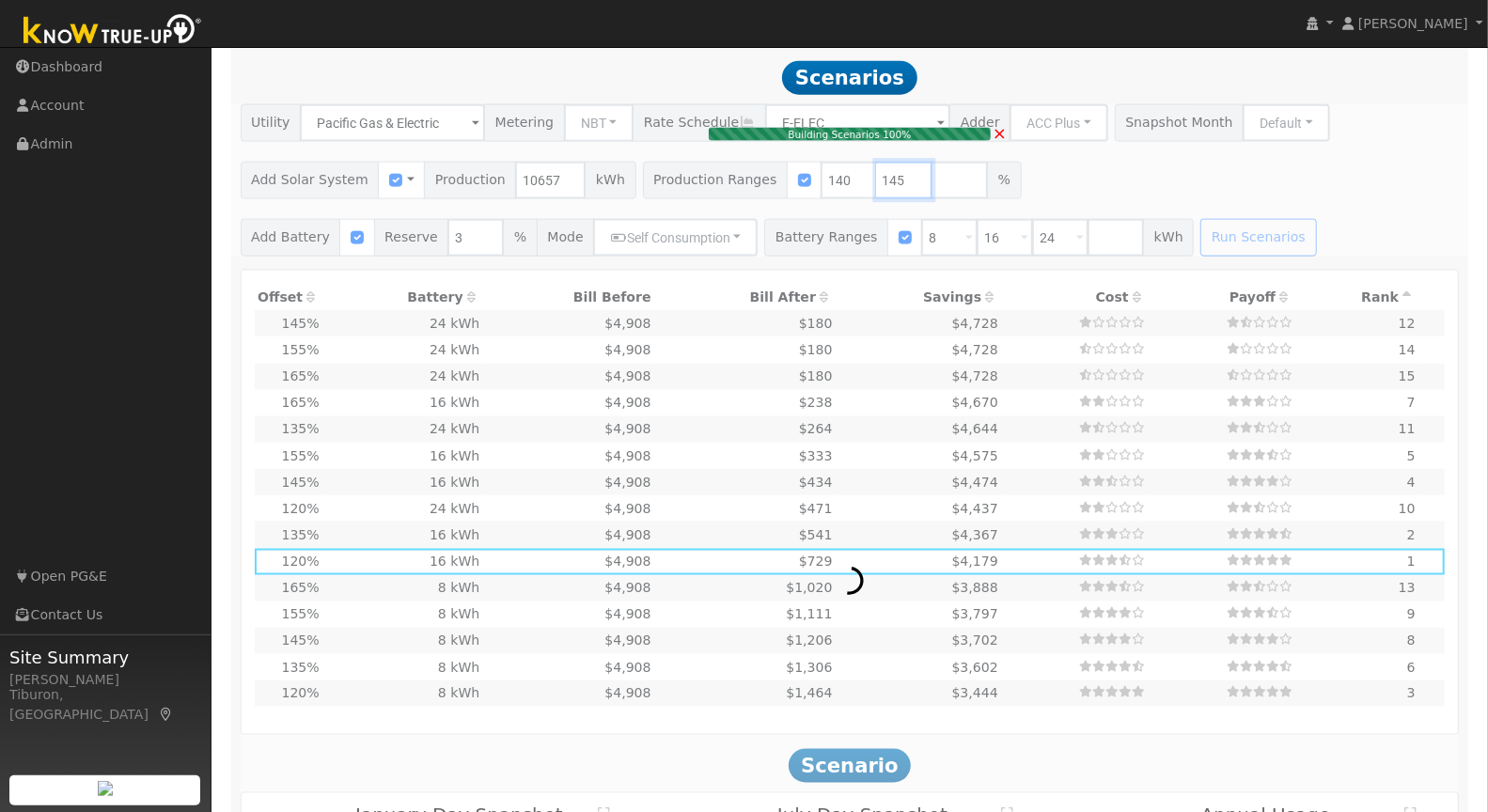
type input "9.9"
type input "$34,813"
type input "$16,204"
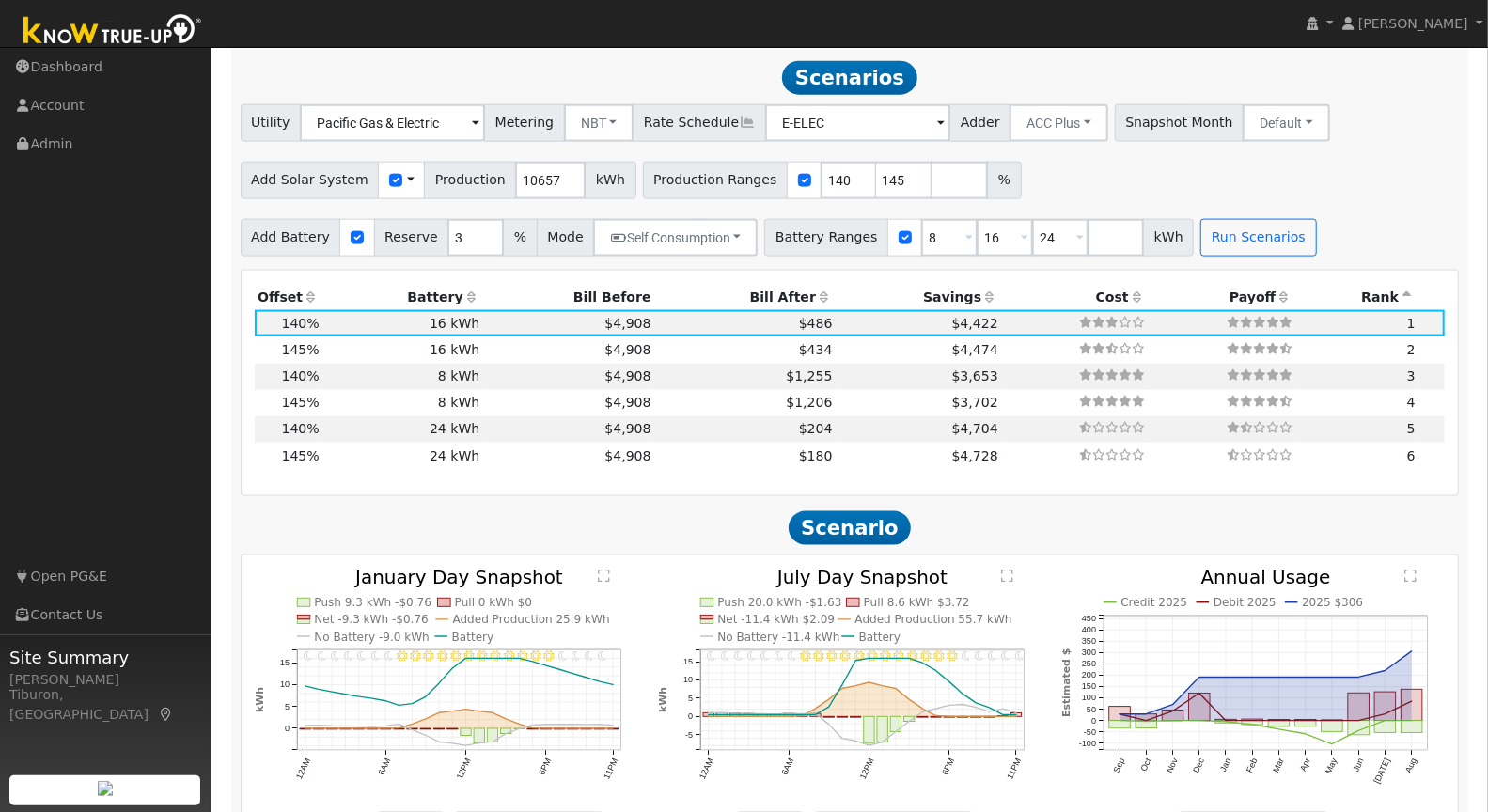
click at [783, 285] on th "Bill After" at bounding box center [745, 296] width 182 height 26
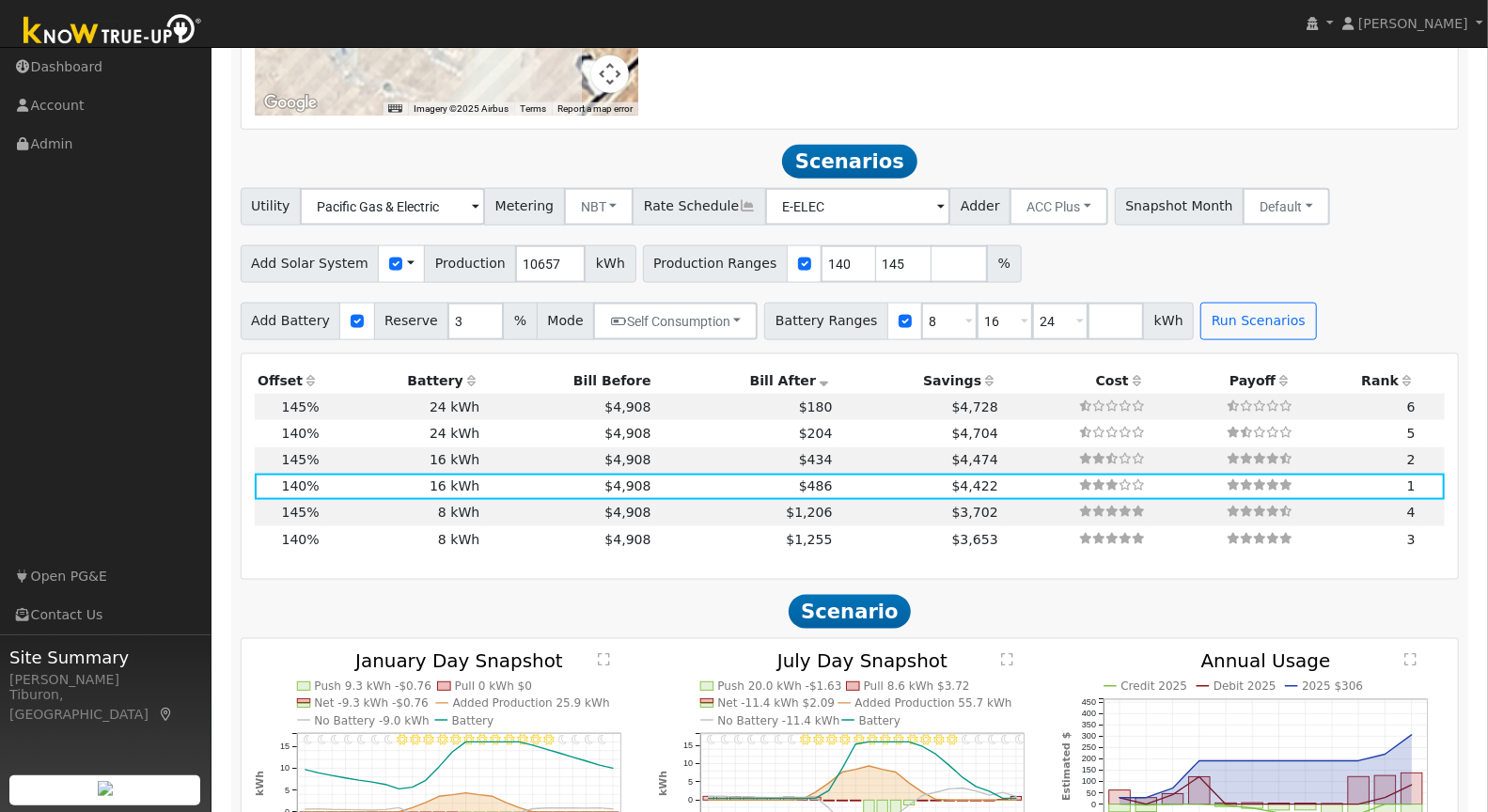
scroll to position [1456, 0]
